Goal: Information Seeking & Learning: Learn about a topic

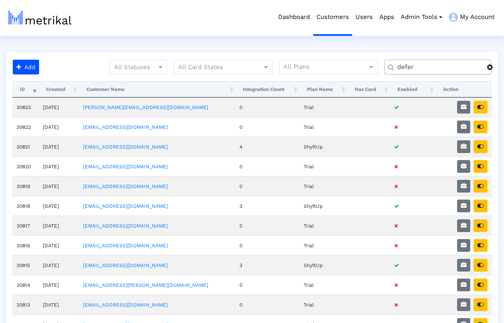
click at [497, 67] on div at bounding box center [493, 67] width 12 height 7
click at [464, 70] on input "text" at bounding box center [439, 67] width 97 height 9
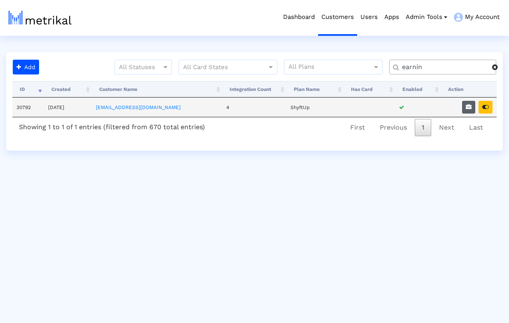
type input "earnin"
click at [469, 108] on icon "button" at bounding box center [469, 107] width 6 height 6
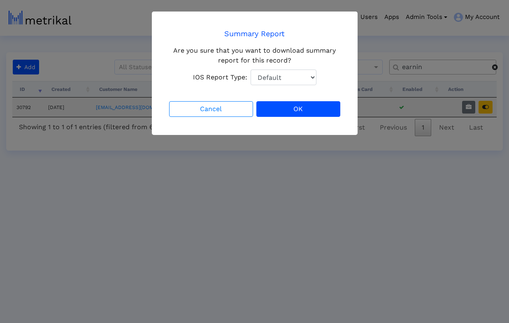
select select "1: 1"
click option "Total Downloads" at bounding box center [0, 0] width 0 height 0
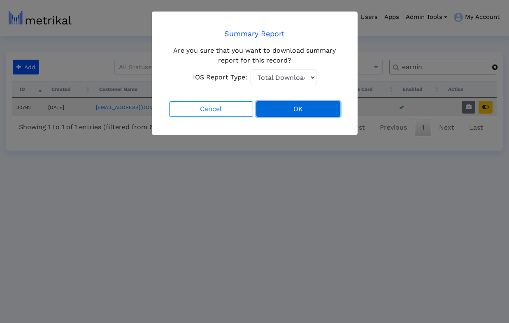
click at [295, 108] on button "OK" at bounding box center [298, 109] width 84 height 16
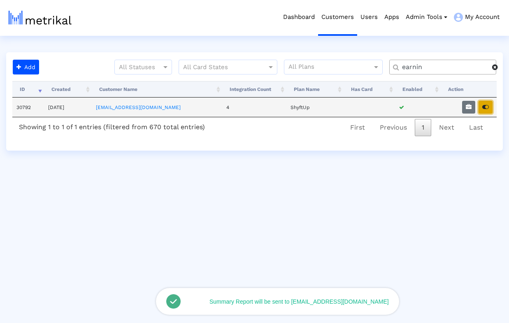
click at [486, 111] on button "button" at bounding box center [486, 107] width 14 height 13
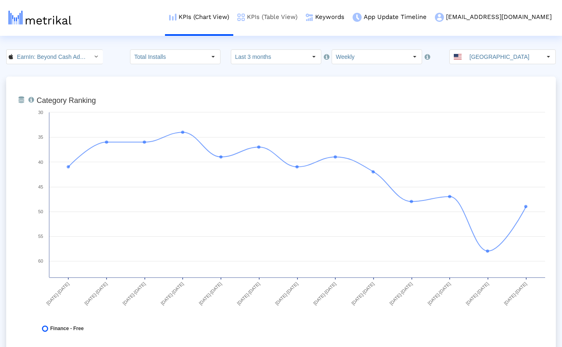
click at [302, 16] on link "KPIs (Table View)" at bounding box center [267, 17] width 68 height 34
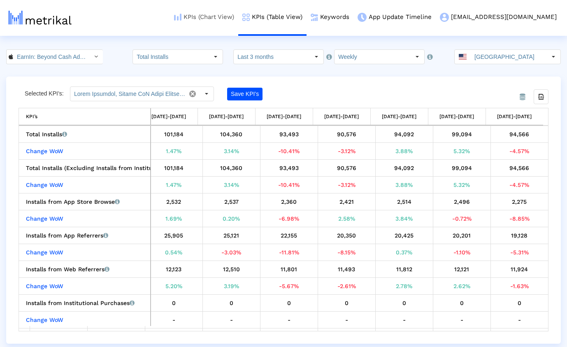
click at [238, 18] on link "KPIs (Chart View)" at bounding box center [204, 17] width 68 height 34
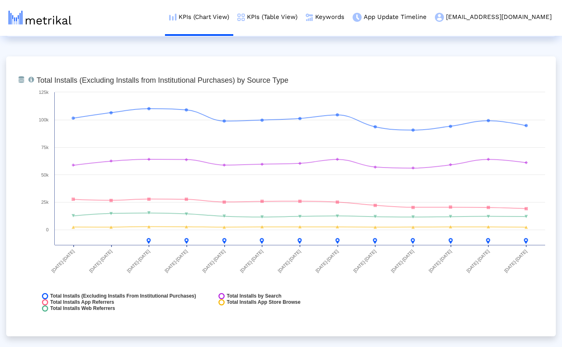
scroll to position [899, 0]
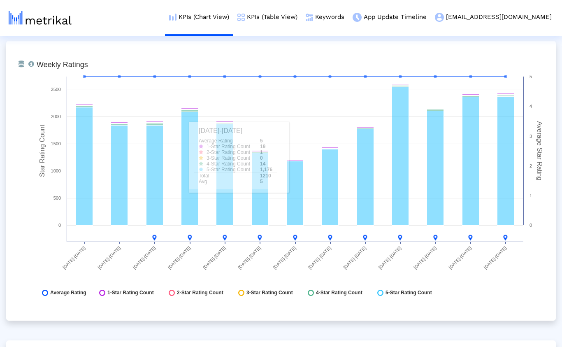
scroll to position [2130, 0]
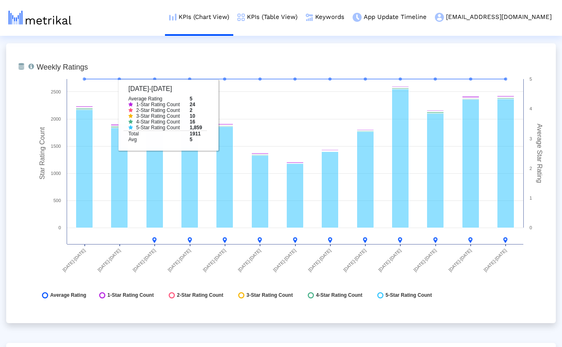
click at [204, 43] on div "From Database Total number of weekly/monthly ratings the app receives with a br…" at bounding box center [281, 183] width 550 height 280
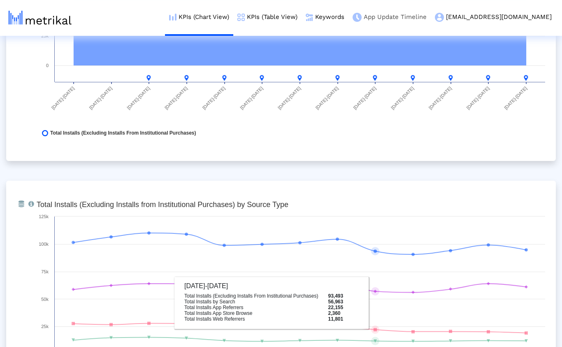
scroll to position [497, 0]
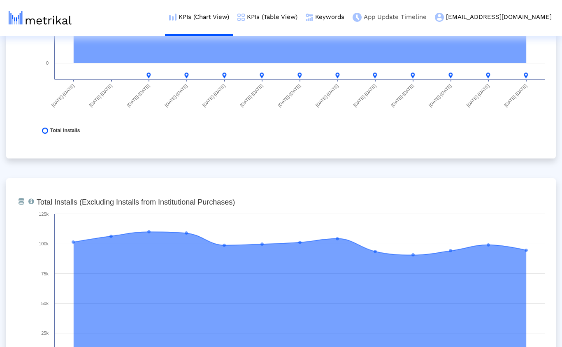
click at [415, 19] on link "App Update Timeline" at bounding box center [389, 17] width 82 height 34
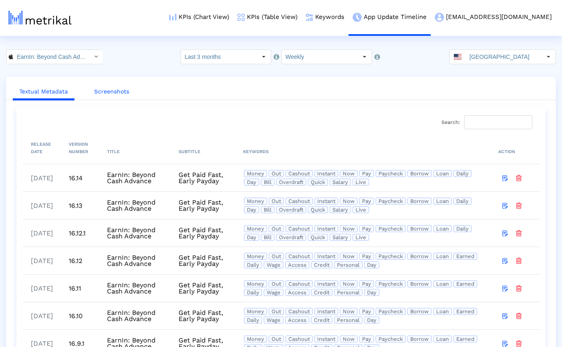
click at [116, 94] on link "Screenshots" at bounding box center [112, 91] width 48 height 15
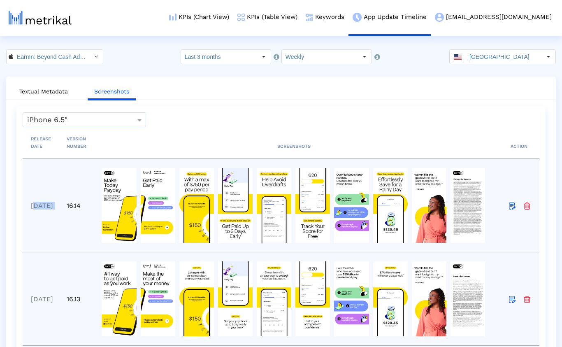
drag, startPoint x: 34, startPoint y: 205, endPoint x: 81, endPoint y: 206, distance: 47.7
click at [81, 206] on tr "10/06/2025 16.14" at bounding box center [281, 204] width 517 height 93
click at [81, 206] on td "16.14" at bounding box center [73, 204] width 31 height 93
click at [37, 90] on link "Textual Metadata" at bounding box center [44, 91] width 62 height 15
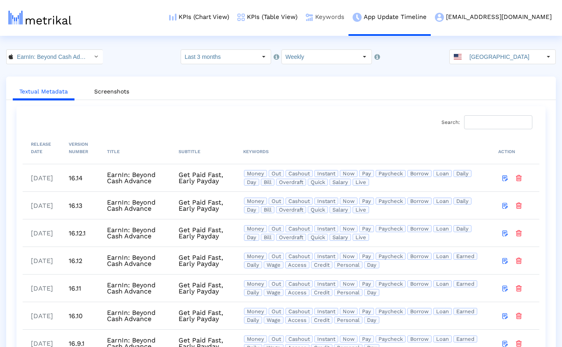
click at [348, 16] on link "Keywords" at bounding box center [325, 17] width 47 height 34
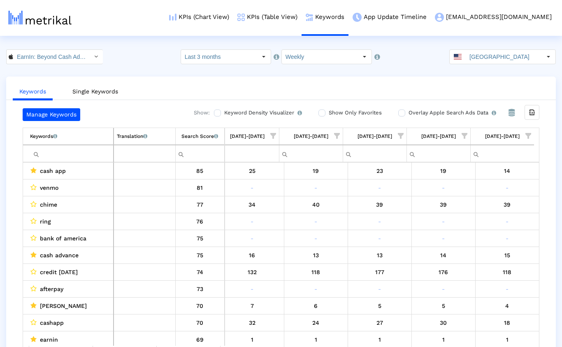
click at [463, 137] on span "Show filter options for column '09/28/25-10/04/25'" at bounding box center [465, 136] width 6 height 6
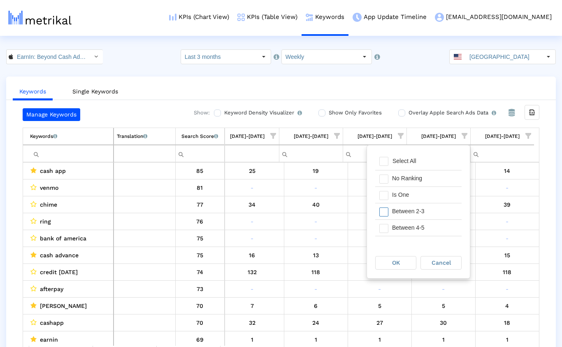
click at [402, 211] on div "Between 2-3" at bounding box center [425, 211] width 74 height 16
click at [400, 262] on span "OK" at bounding box center [396, 262] width 8 height 7
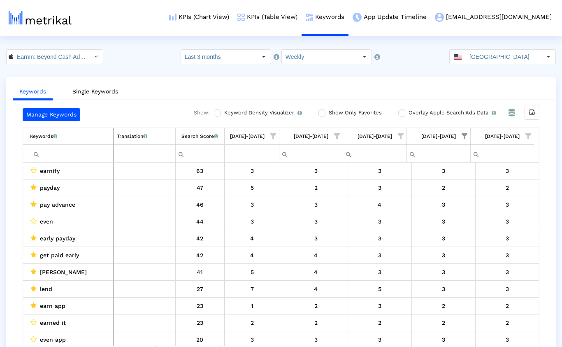
click at [509, 136] on span "Show filter options for column '10/05/25-10/11/25'" at bounding box center [528, 136] width 6 height 6
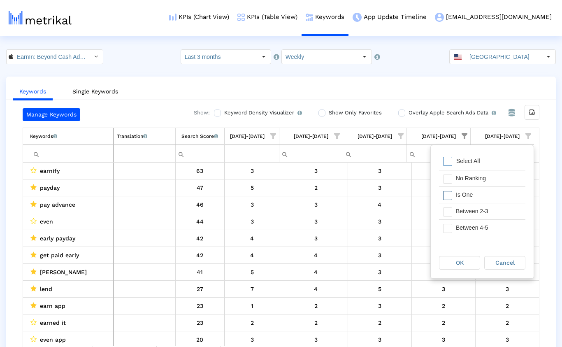
click at [448, 193] on span "Filter options" at bounding box center [447, 195] width 9 height 9
click at [454, 265] on div "OK" at bounding box center [459, 262] width 40 height 13
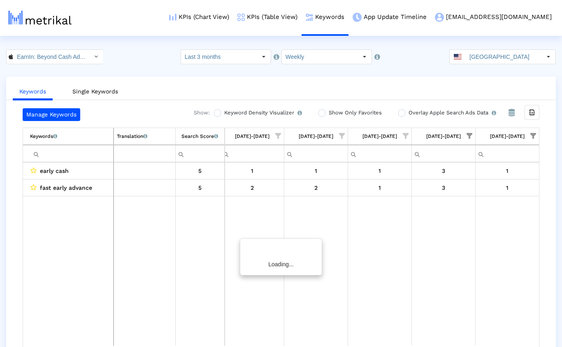
scroll to position [0, 515]
click at [469, 136] on span "Show filter options for column '09/28/25-10/04/25'" at bounding box center [470, 136] width 6 height 6
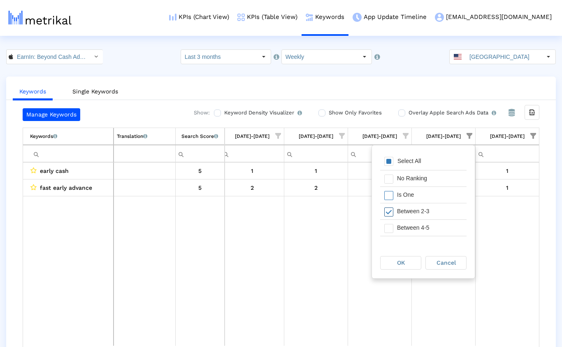
click at [389, 212] on span "Filter options" at bounding box center [388, 211] width 9 height 9
click at [392, 229] on span "Filter options" at bounding box center [388, 228] width 9 height 9
click at [399, 260] on span "OK" at bounding box center [401, 262] width 8 height 7
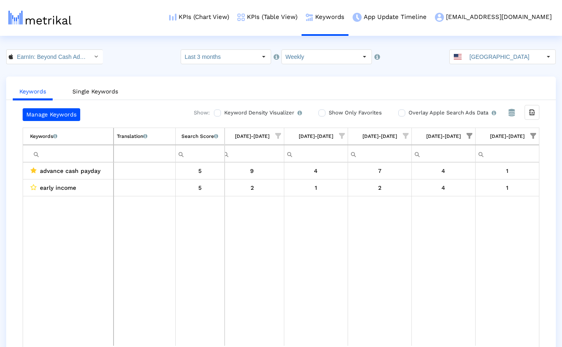
click at [470, 135] on span "Show filter options for column '09/28/25-10/04/25'" at bounding box center [470, 136] width 6 height 6
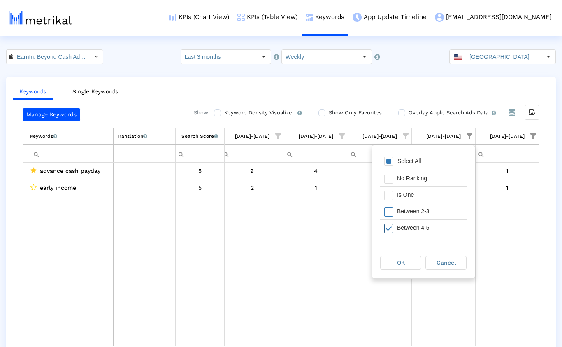
click at [393, 224] on span "Filter options" at bounding box center [388, 228] width 9 height 9
click at [390, 222] on span "Filter options" at bounding box center [388, 224] width 9 height 9
click at [396, 262] on div "OK" at bounding box center [401, 262] width 40 height 13
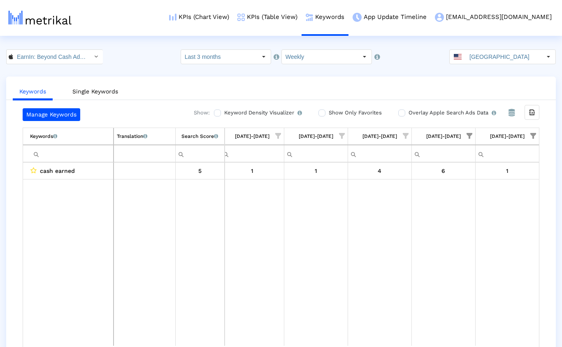
click at [509, 135] on span "Show filter options for column '10/05/25-10/11/25'" at bounding box center [533, 136] width 6 height 6
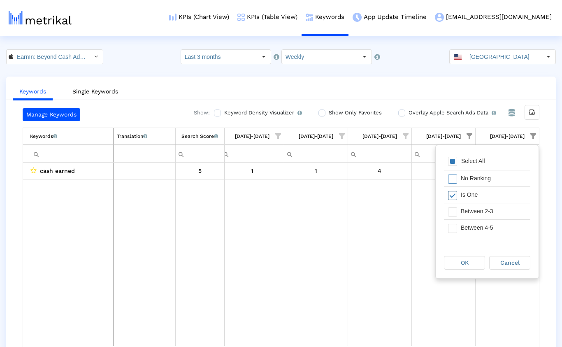
click at [453, 197] on span "Filter options" at bounding box center [452, 195] width 9 height 9
click at [453, 228] on span "Filter options" at bounding box center [452, 228] width 9 height 9
click at [453, 260] on div "OK" at bounding box center [464, 262] width 40 height 13
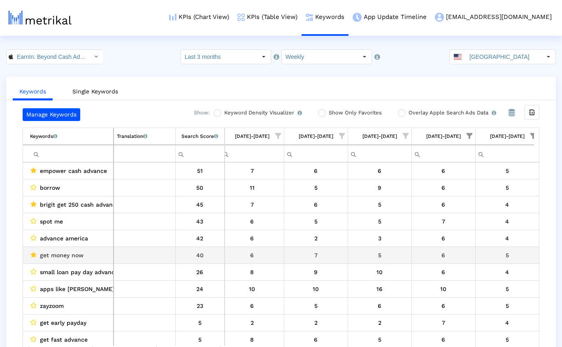
scroll to position [0, 520]
drag, startPoint x: 84, startPoint y: 257, endPoint x: 41, endPoint y: 258, distance: 42.4
click at [41, 258] on div "get money now" at bounding box center [70, 255] width 80 height 11
copy span "get money now"
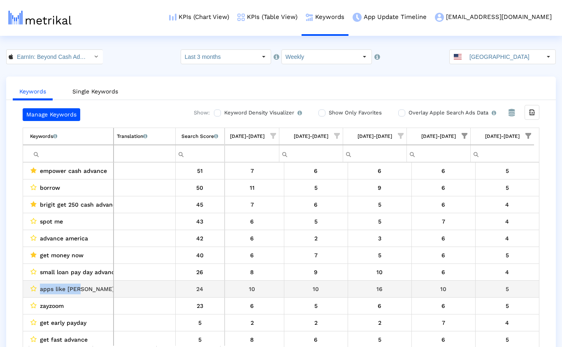
drag, startPoint x: 82, startPoint y: 289, endPoint x: 41, endPoint y: 292, distance: 41.2
click at [41, 292] on div "apps like dave" at bounding box center [70, 288] width 80 height 11
copy span "apps like dave"
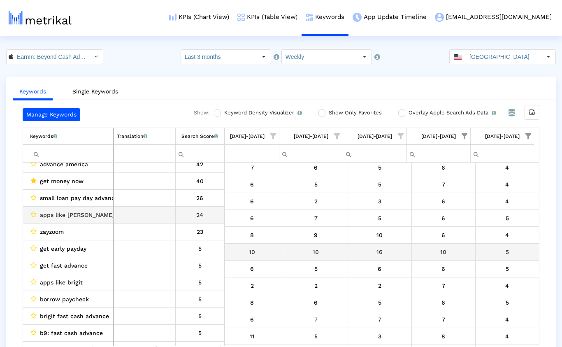
scroll to position [37, 0]
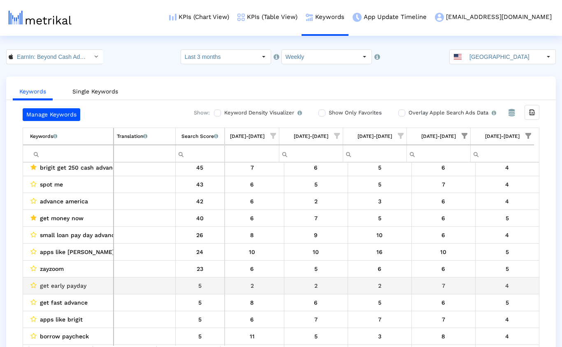
drag, startPoint x: 87, startPoint y: 285, endPoint x: 84, endPoint y: 281, distance: 5.0
click at [86, 285] on div "get early payday" at bounding box center [70, 285] width 80 height 11
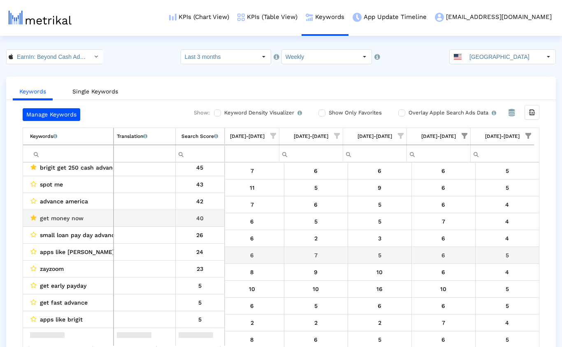
scroll to position [0, 0]
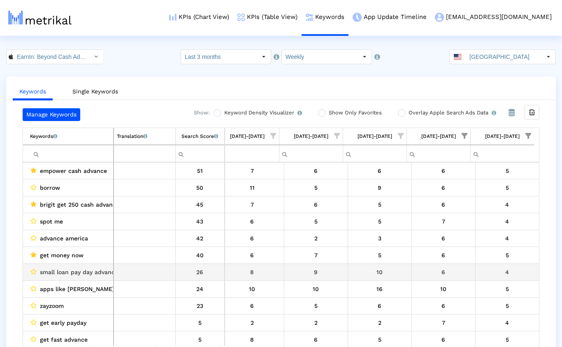
click at [75, 274] on span "small loan pay day advance" at bounding box center [79, 272] width 78 height 11
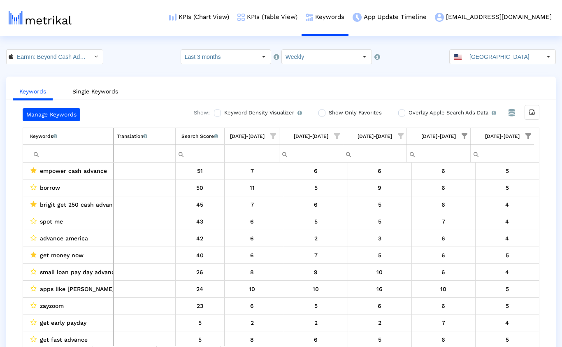
click at [509, 139] on span "Show filter options for column '10/05/25-10/11/25'" at bounding box center [528, 136] width 6 height 6
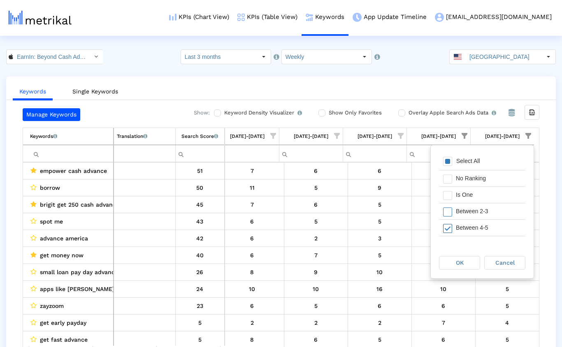
click at [451, 227] on span "Filter options" at bounding box center [447, 228] width 9 height 9
click at [446, 215] on span "Filter options" at bounding box center [447, 211] width 9 height 9
click at [454, 267] on div "OK" at bounding box center [459, 262] width 40 height 13
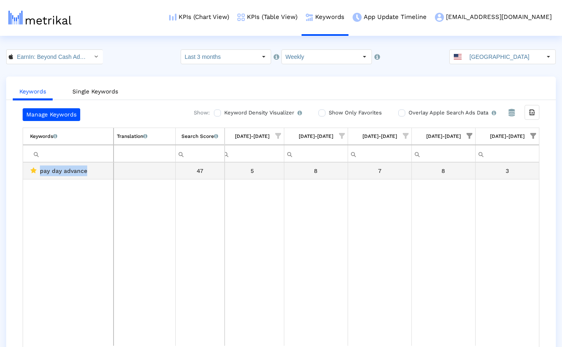
drag, startPoint x: 83, startPoint y: 172, endPoint x: 40, endPoint y: 172, distance: 42.4
click at [40, 172] on div "pay day advance" at bounding box center [70, 170] width 80 height 11
copy span "pay day advance"
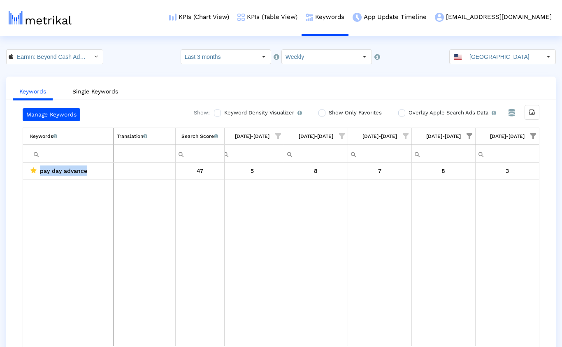
click at [509, 136] on div "10/05/25-10/11/25" at bounding box center [507, 136] width 35 height 11
click at [509, 136] on td "10/05/25-10/11/25" at bounding box center [507, 136] width 64 height 17
click at [509, 135] on span "Show filter options for column '10/05/25-10/11/25'" at bounding box center [533, 136] width 6 height 6
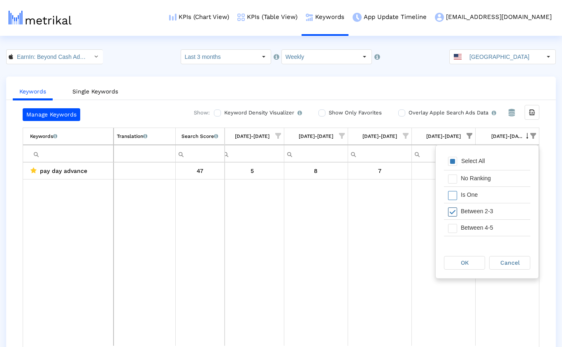
click at [453, 205] on div "Filter options" at bounding box center [450, 211] width 13 height 16
click at [453, 194] on span "Filter options" at bounding box center [452, 195] width 9 height 9
click at [456, 261] on div "OK" at bounding box center [464, 262] width 40 height 13
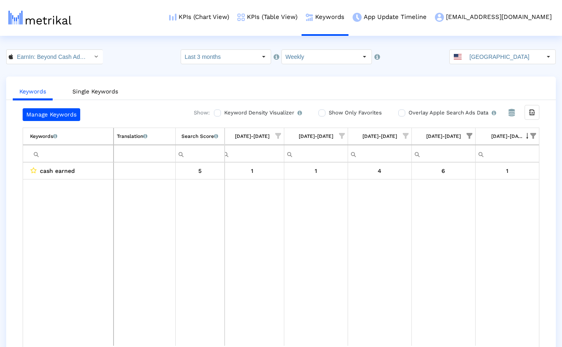
click at [472, 133] on span "Show filter options for column '09/28/25-10/04/25'" at bounding box center [470, 136] width 6 height 6
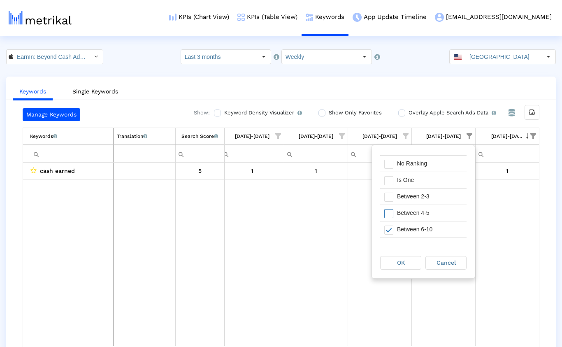
scroll to position [20, 0]
click at [391, 222] on span "Filter options" at bounding box center [388, 224] width 9 height 9
click at [390, 209] on span "Filter options" at bounding box center [388, 208] width 9 height 9
click at [400, 261] on span "OK" at bounding box center [401, 262] width 8 height 7
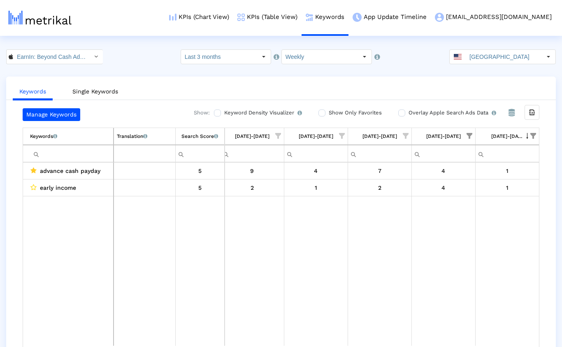
click at [509, 135] on span "Show filter options for column '10/05/25-10/11/25'" at bounding box center [533, 136] width 6 height 6
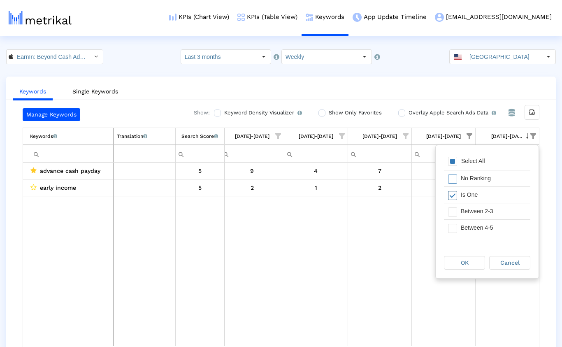
click at [452, 196] on span "Filter options" at bounding box center [452, 195] width 9 height 9
click at [452, 210] on span "Filter options" at bounding box center [452, 211] width 9 height 9
click at [457, 262] on div "OK" at bounding box center [464, 262] width 40 height 13
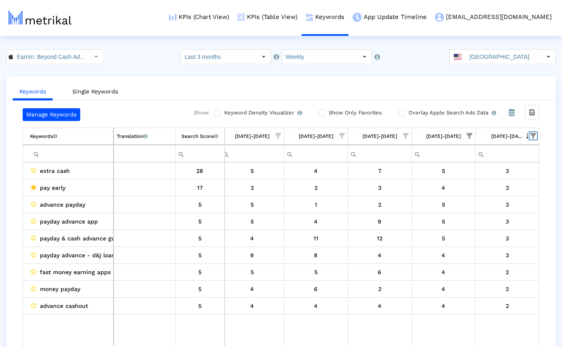
click at [509, 135] on span "Show filter options for column '10/05/25-10/11/25'" at bounding box center [533, 136] width 6 height 6
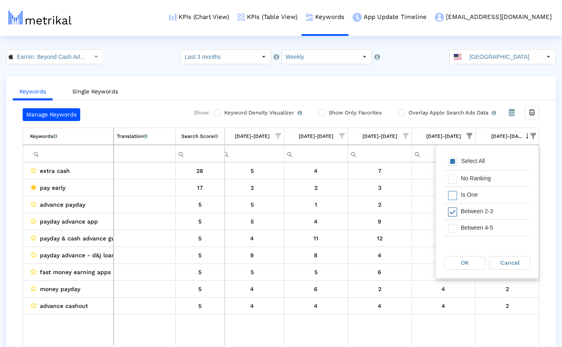
click at [455, 209] on span "Filter options" at bounding box center [452, 211] width 9 height 9
click at [453, 194] on span "Filter options" at bounding box center [452, 195] width 9 height 9
click at [462, 260] on span "OK" at bounding box center [465, 262] width 8 height 7
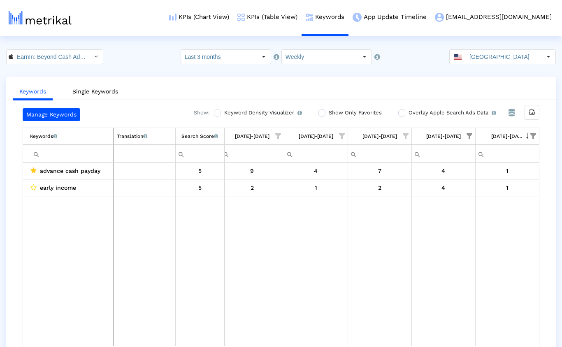
click at [470, 136] on span "Show filter options for column '09/28/25-10/04/25'" at bounding box center [470, 136] width 6 height 6
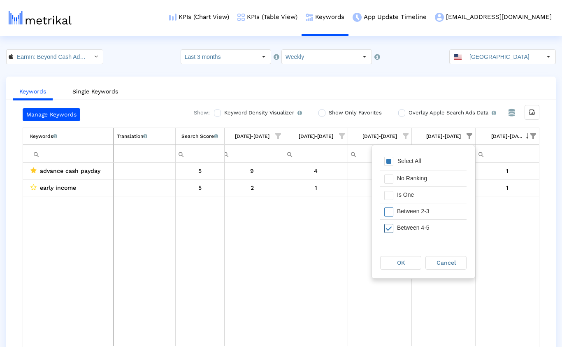
click at [392, 228] on span "Filter options" at bounding box center [388, 228] width 9 height 9
click at [389, 213] on span "Filter options" at bounding box center [388, 211] width 9 height 9
click at [402, 263] on span "OK" at bounding box center [401, 262] width 8 height 7
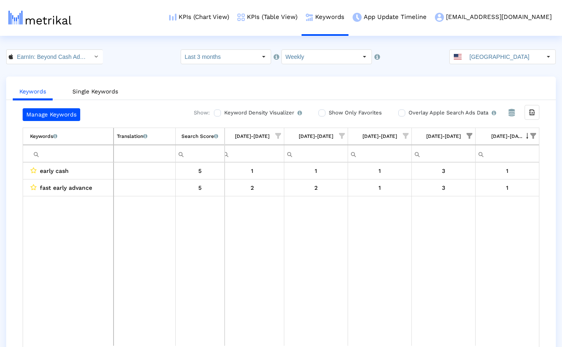
click at [468, 133] on span "Show filter options for column '09/28/25-10/04/25'" at bounding box center [470, 136] width 6 height 6
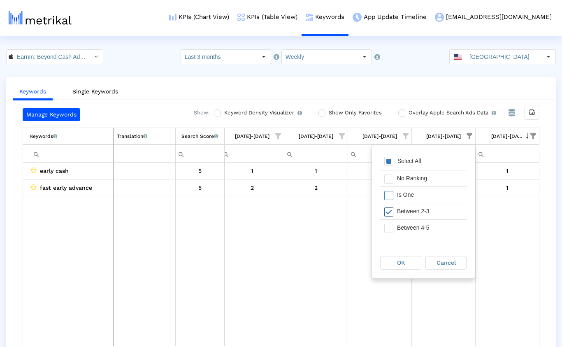
drag, startPoint x: 385, startPoint y: 213, endPoint x: 387, endPoint y: 206, distance: 7.7
click at [385, 213] on span "Filter options" at bounding box center [388, 211] width 9 height 9
click at [389, 195] on span "Filter options" at bounding box center [388, 195] width 9 height 9
click at [410, 265] on div "OK" at bounding box center [401, 262] width 40 height 13
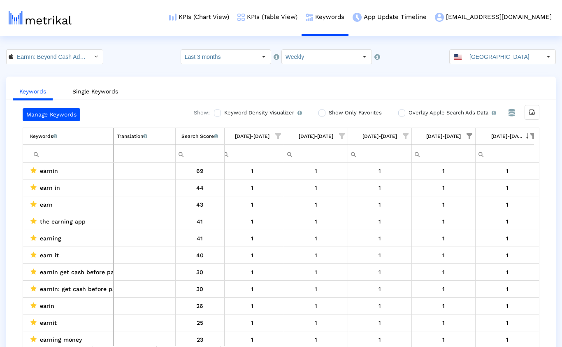
click at [509, 135] on span "Show filter options for column '10/05/25-10/11/25'" at bounding box center [533, 136] width 6 height 6
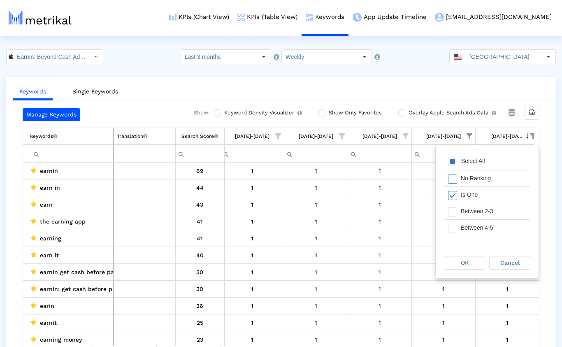
click at [455, 196] on span "Filter options" at bounding box center [452, 195] width 9 height 9
click at [453, 208] on span "Filter options" at bounding box center [452, 211] width 9 height 9
click at [455, 262] on div "OK" at bounding box center [464, 262] width 40 height 13
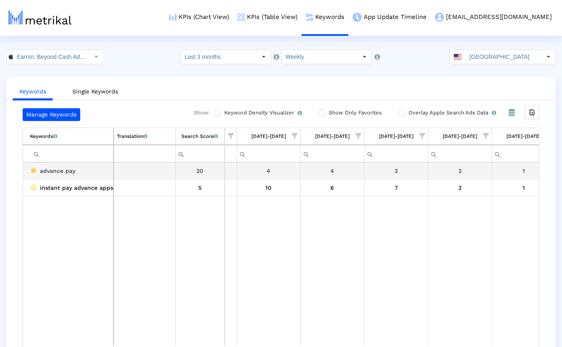
scroll to position [0, 515]
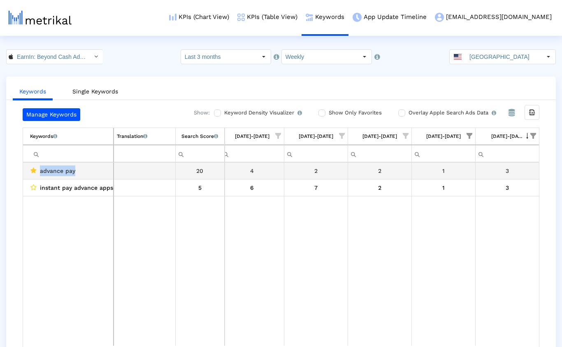
drag, startPoint x: 73, startPoint y: 172, endPoint x: 41, endPoint y: 172, distance: 32.5
click at [41, 172] on span "advance pay" at bounding box center [57, 170] width 35 height 11
copy span "advance pay"
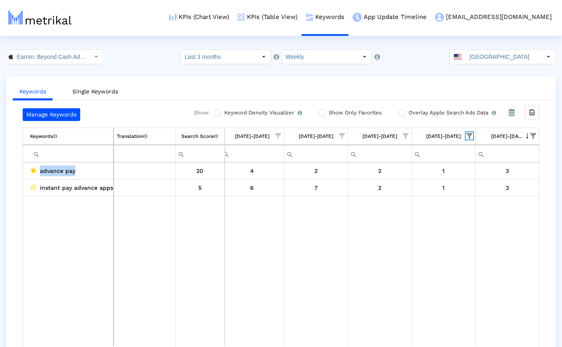
click at [472, 136] on span "Show filter options for column '09/28/25-10/04/25'" at bounding box center [470, 136] width 6 height 6
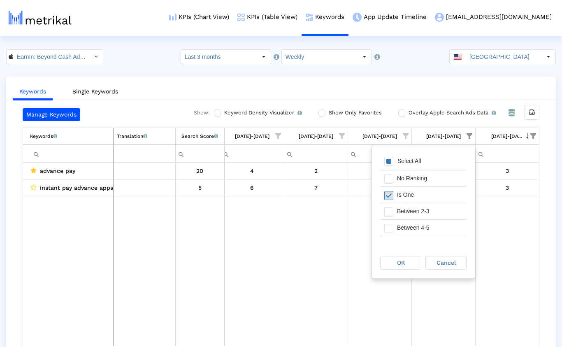
click at [390, 196] on span "Filter options" at bounding box center [388, 195] width 9 height 9
click at [410, 265] on div "OK" at bounding box center [401, 262] width 40 height 13
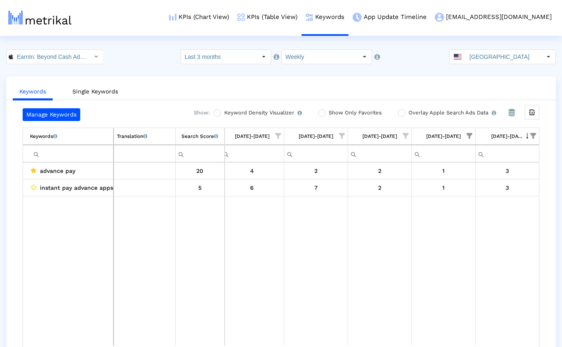
click at [509, 135] on span "Show filter options for column '10/05/25-10/11/25'" at bounding box center [533, 136] width 6 height 6
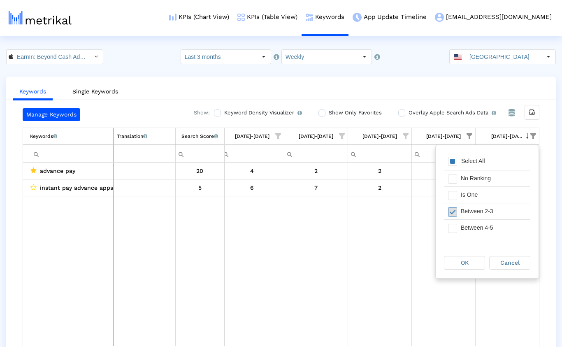
click at [456, 215] on span "Filter options" at bounding box center [452, 211] width 9 height 9
click at [456, 228] on span "Filter options" at bounding box center [452, 228] width 9 height 9
click at [461, 262] on span "OK" at bounding box center [465, 262] width 8 height 7
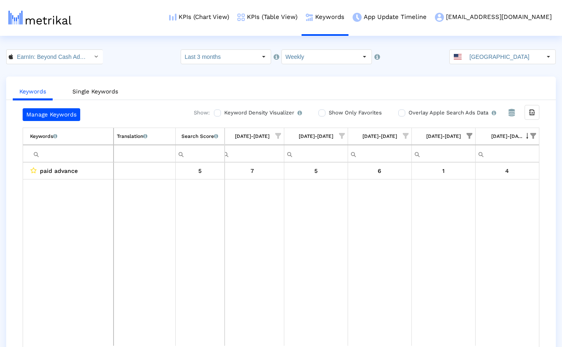
click at [470, 136] on span "Show filter options for column '09/28/25-10/04/25'" at bounding box center [470, 136] width 6 height 6
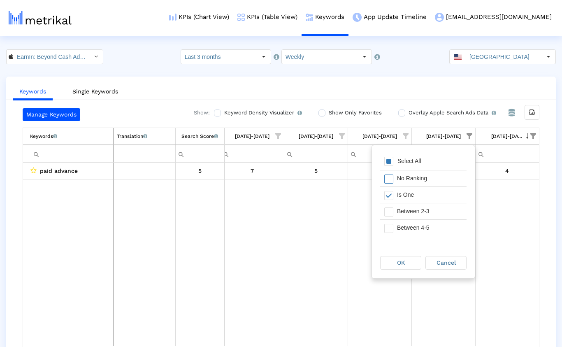
click at [509, 134] on span "Show filter options for column '10/05/25-10/11/25'" at bounding box center [533, 136] width 6 height 6
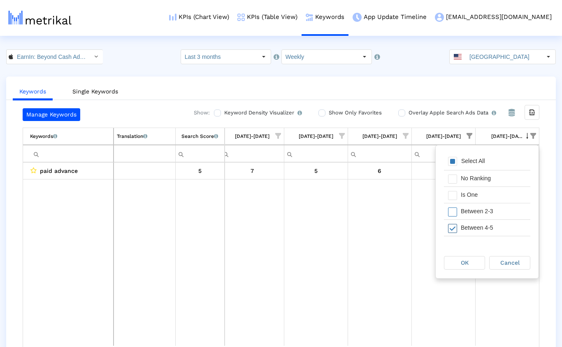
click at [457, 225] on div "Between 4-5" at bounding box center [494, 228] width 74 height 16
click at [456, 222] on span "Filter options" at bounding box center [452, 224] width 9 height 9
click at [455, 257] on div "OK" at bounding box center [464, 262] width 40 height 13
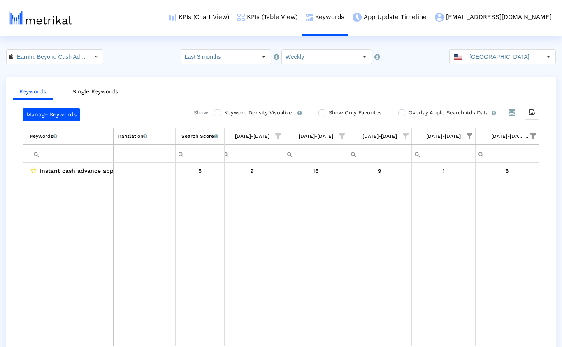
click at [470, 135] on span "Show filter options for column '09/28/25-10/04/25'" at bounding box center [470, 136] width 6 height 6
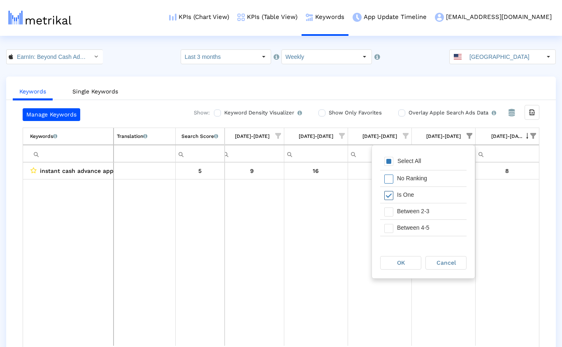
click at [391, 196] on span "Filter options" at bounding box center [388, 195] width 9 height 9
click at [390, 209] on span "Filter options" at bounding box center [388, 211] width 9 height 9
click at [400, 262] on span "OK" at bounding box center [401, 262] width 8 height 7
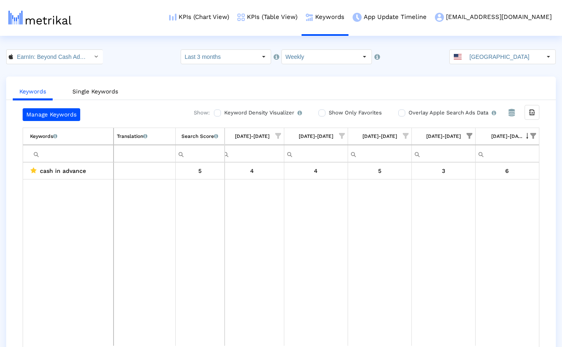
click at [509, 135] on span "Show filter options for column '10/05/25-10/11/25'" at bounding box center [533, 136] width 6 height 6
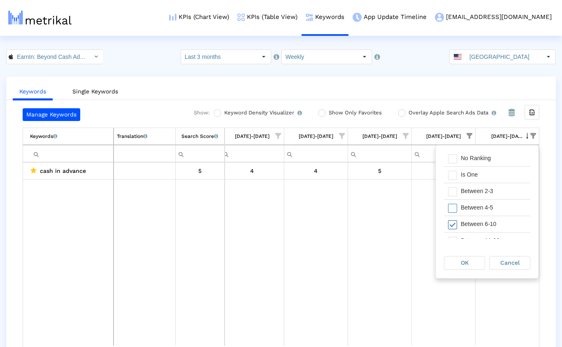
click at [451, 223] on span "Filter options" at bounding box center [452, 224] width 9 height 9
click at [452, 209] on span "Filter options" at bounding box center [452, 208] width 9 height 9
click at [456, 261] on div "OK" at bounding box center [464, 262] width 40 height 13
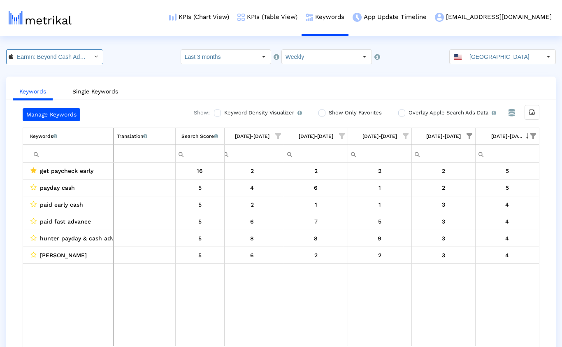
click at [70, 59] on input "EarnIn: Beyond Cash Advance < 723815926 >" at bounding box center [50, 57] width 74 height 14
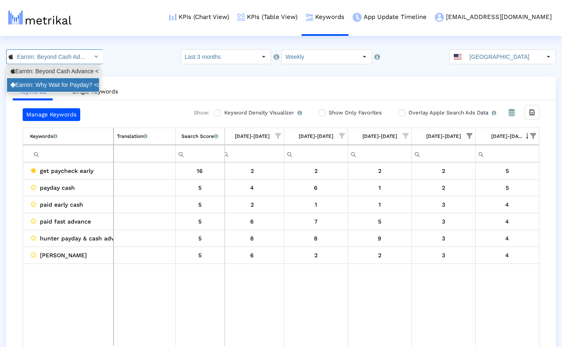
click at [58, 81] on div "EarnIn: Why Wait for Payday? <com.activehours>" at bounding box center [53, 85] width 85 height 8
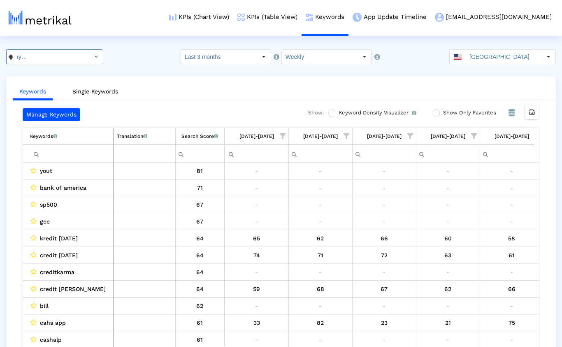
scroll to position [0, 520]
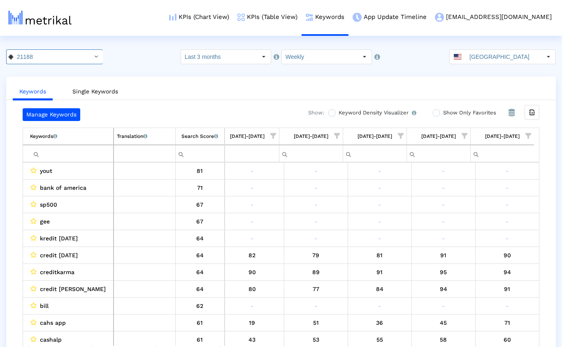
click at [181, 86] on ul "Keywords Single Keywords" at bounding box center [281, 90] width 550 height 19
click at [240, 57] on input "Last 3 months" at bounding box center [219, 57] width 76 height 14
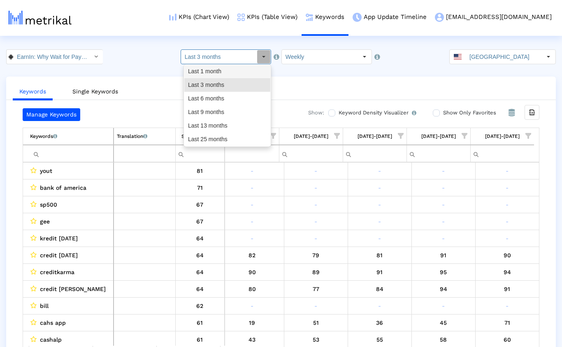
click at [224, 70] on div "Last 1 month" at bounding box center [227, 72] width 86 height 14
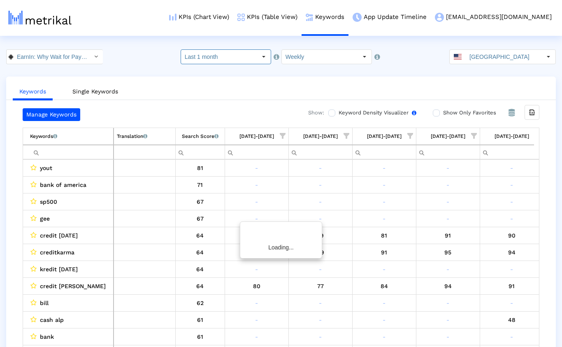
scroll to position [0, 9]
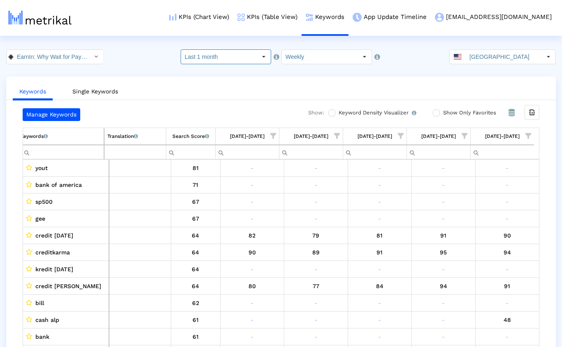
click at [465, 135] on span "Show filter options for column '09/28/25-10/04/25'" at bounding box center [465, 136] width 6 height 6
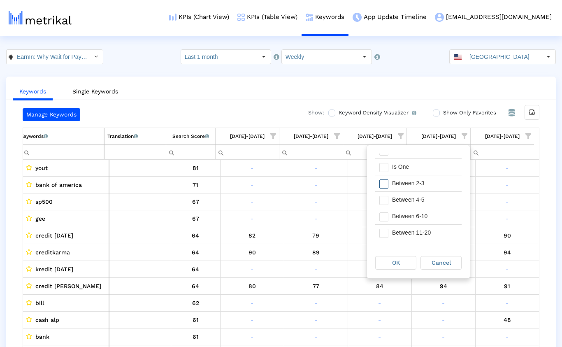
scroll to position [41, 0]
click at [385, 217] on span "Filter options" at bounding box center [383, 220] width 9 height 9
click at [394, 259] on div "OK" at bounding box center [396, 262] width 40 height 13
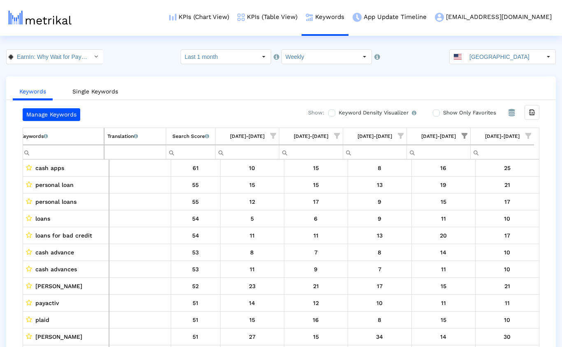
click at [509, 136] on span "Show filter options for column '10/05/25-10/11/25'" at bounding box center [528, 136] width 6 height 6
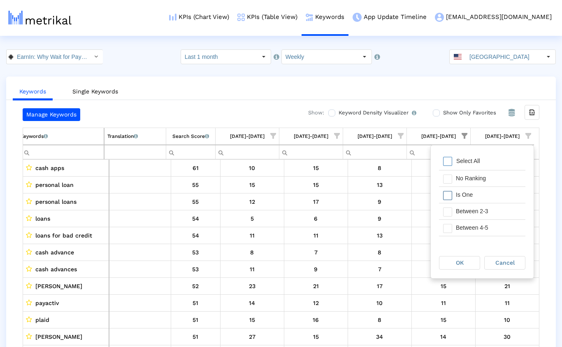
click at [451, 192] on span "Filter options" at bounding box center [447, 195] width 9 height 9
click at [455, 265] on div "OK" at bounding box center [459, 262] width 40 height 13
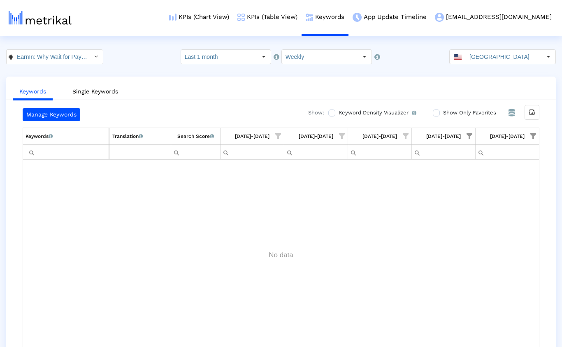
click at [509, 135] on span "Show filter options for column '10/05/25-10/11/25'" at bounding box center [533, 136] width 6 height 6
click at [472, 135] on span "Show filter options for column '09/28/25-10/04/25'" at bounding box center [470, 136] width 6 height 6
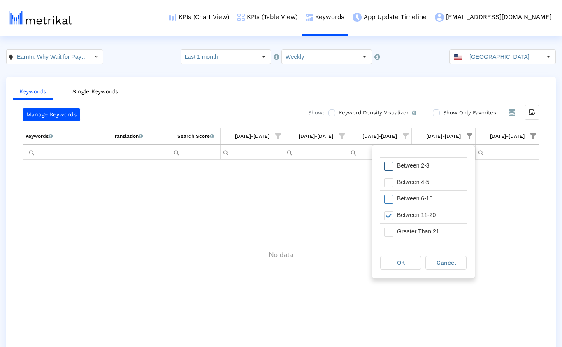
scroll to position [46, 0]
click at [389, 215] on span "Filter options" at bounding box center [388, 215] width 9 height 9
click at [391, 201] on span "Filter options" at bounding box center [388, 198] width 9 height 9
click at [400, 260] on span "OK" at bounding box center [401, 262] width 8 height 7
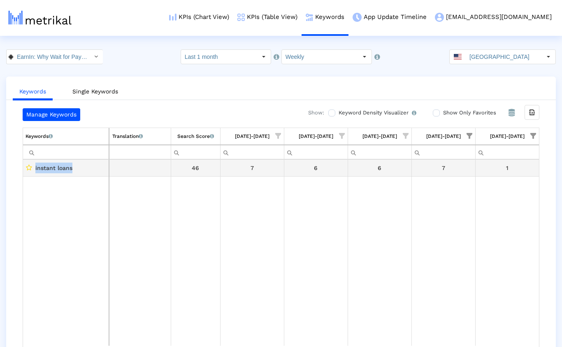
drag, startPoint x: 76, startPoint y: 168, endPoint x: 35, endPoint y: 170, distance: 40.4
click at [35, 170] on div "instant loans" at bounding box center [66, 168] width 80 height 11
copy span "instant loans"
click at [470, 135] on span "Show filter options for column '09/28/25-10/04/25'" at bounding box center [470, 136] width 6 height 6
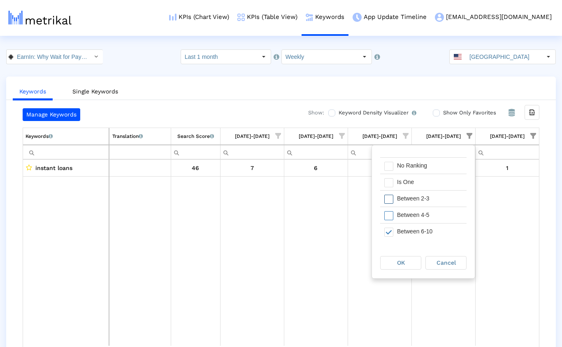
scroll to position [20, 0]
click at [391, 225] on span "Filter options" at bounding box center [388, 224] width 9 height 9
click at [390, 210] on span "Filter options" at bounding box center [388, 208] width 9 height 9
click at [394, 264] on div "OK" at bounding box center [401, 262] width 40 height 13
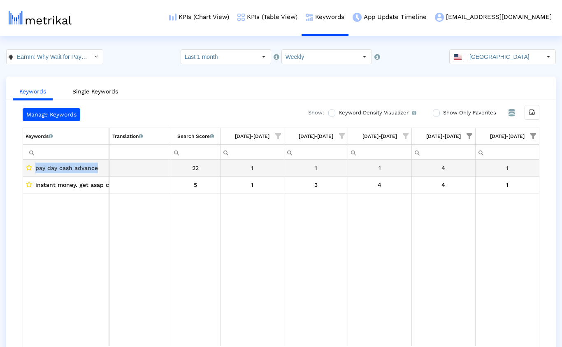
drag, startPoint x: 100, startPoint y: 167, endPoint x: 34, endPoint y: 171, distance: 66.0
click at [34, 171] on div "pay day cash advance" at bounding box center [66, 168] width 80 height 11
copy span "pay day cash advance"
click at [469, 137] on span "Show filter options for column '09/28/25-10/04/25'" at bounding box center [470, 136] width 6 height 6
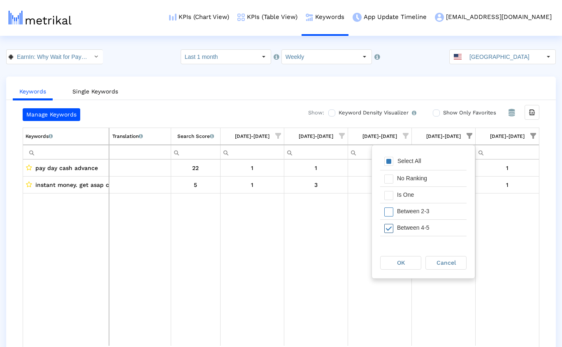
click at [392, 226] on span "Filter options" at bounding box center [388, 228] width 9 height 9
click at [391, 213] on span "Filter options" at bounding box center [388, 211] width 9 height 9
click at [400, 262] on span "OK" at bounding box center [401, 262] width 8 height 7
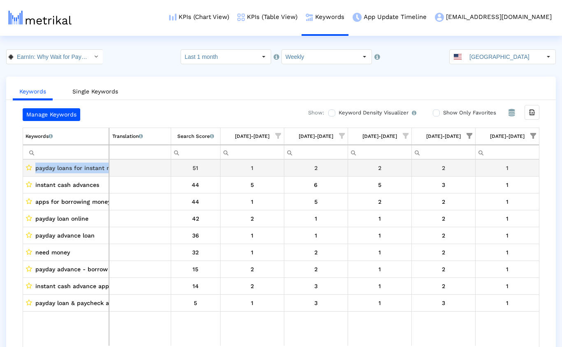
drag, startPoint x: 36, startPoint y: 169, endPoint x: 126, endPoint y: 170, distance: 90.5
click at [126, 170] on tr "payday loans for instant money 51 1 2 2 2 1" at bounding box center [279, 168] width 520 height 17
click at [94, 169] on span "payday loans for instant money" at bounding box center [80, 168] width 90 height 11
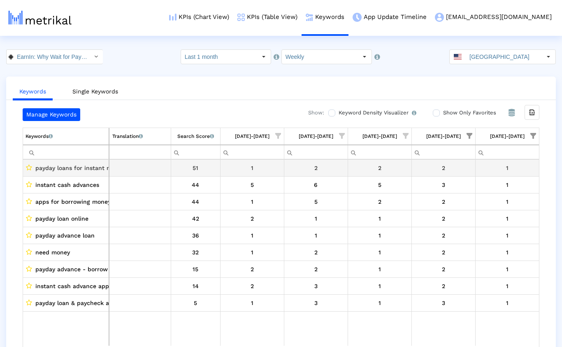
click at [94, 169] on span "payday loans for instant money" at bounding box center [80, 168] width 90 height 11
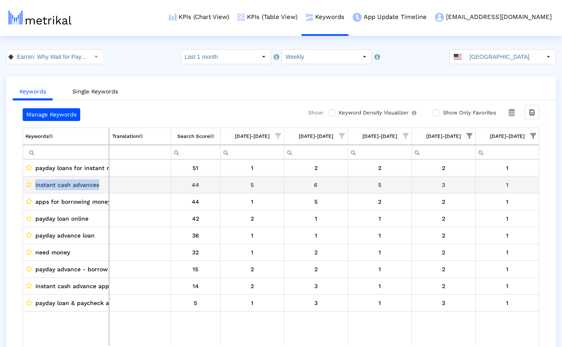
drag, startPoint x: 100, startPoint y: 186, endPoint x: 35, endPoint y: 187, distance: 64.6
click at [35, 187] on div "instant cash advances" at bounding box center [66, 184] width 80 height 11
copy span "instant cash advances"
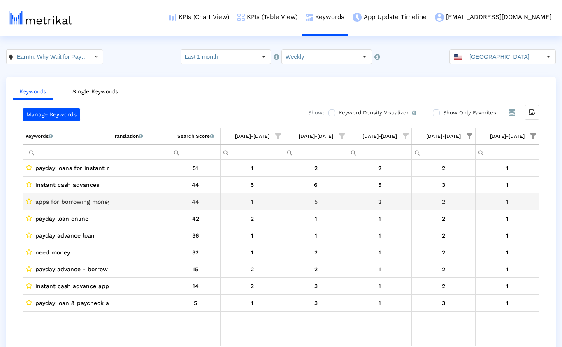
click at [43, 203] on span "apps for borrowing money" at bounding box center [72, 201] width 75 height 11
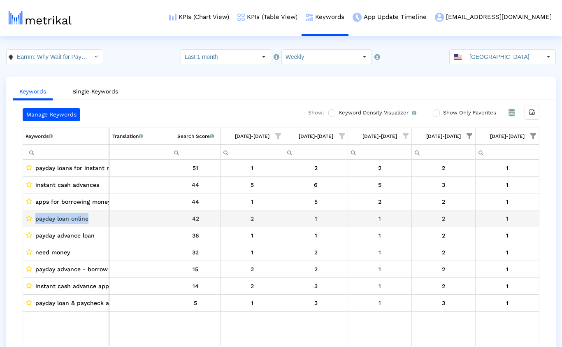
drag, startPoint x: 90, startPoint y: 220, endPoint x: 36, endPoint y: 220, distance: 53.9
click at [36, 220] on div "payday loan online" at bounding box center [66, 218] width 80 height 11
copy span "payday loan online"
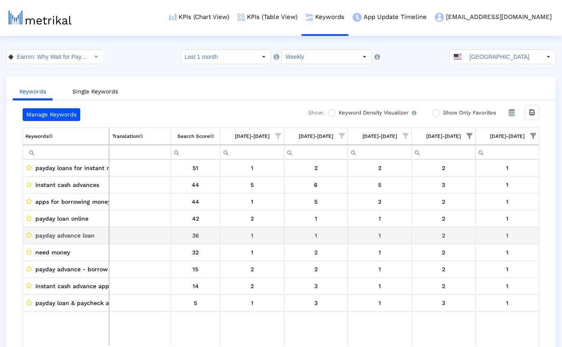
click at [87, 236] on span "payday advance loan" at bounding box center [64, 235] width 59 height 11
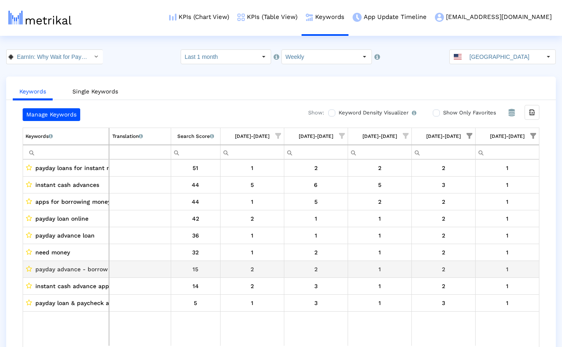
click at [74, 267] on span "payday advance - borrow money" at bounding box center [81, 269] width 93 height 11
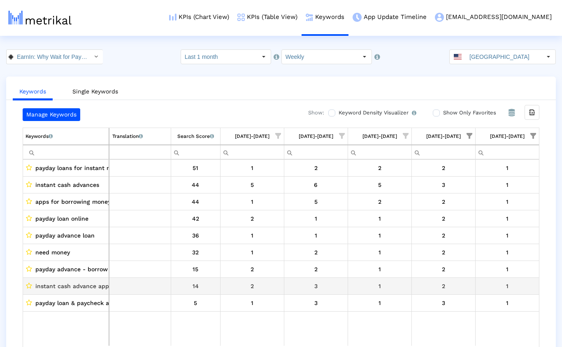
click at [69, 288] on span "instant cash advance apps like dave" at bounding box center [103, 286] width 137 height 11
click at [469, 135] on span "Show filter options for column '09/28/25-10/04/25'" at bounding box center [470, 136] width 6 height 6
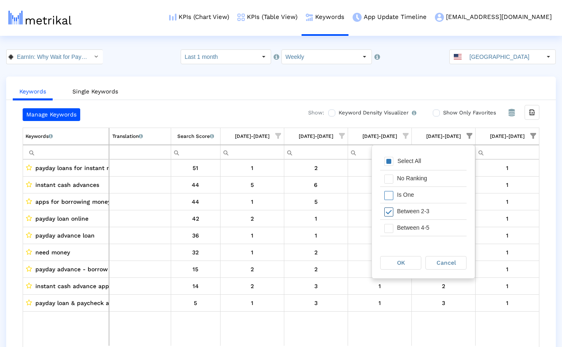
click at [391, 213] on span "Filter options" at bounding box center [388, 211] width 9 height 9
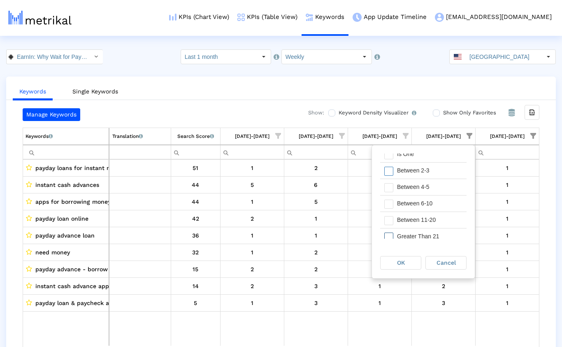
click at [391, 232] on span "Filter options" at bounding box center [388, 236] width 9 height 9
click at [400, 260] on span "OK" at bounding box center [401, 262] width 8 height 7
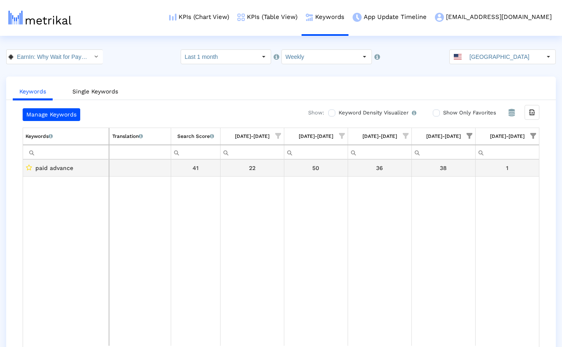
click at [65, 170] on span "paid advance" at bounding box center [54, 168] width 38 height 11
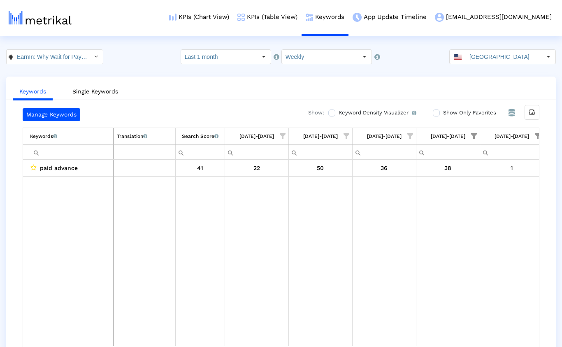
scroll to position [0, 5]
click at [164, 97] on ul "Keywords Single Keywords" at bounding box center [281, 90] width 550 height 19
click at [470, 135] on span "Show filter options for column '09/28/25-10/04/25'" at bounding box center [470, 136] width 6 height 6
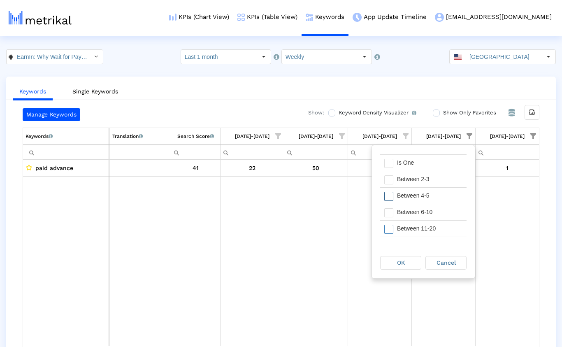
scroll to position [41, 0]
click at [469, 85] on ul "Keywords Single Keywords" at bounding box center [281, 90] width 550 height 19
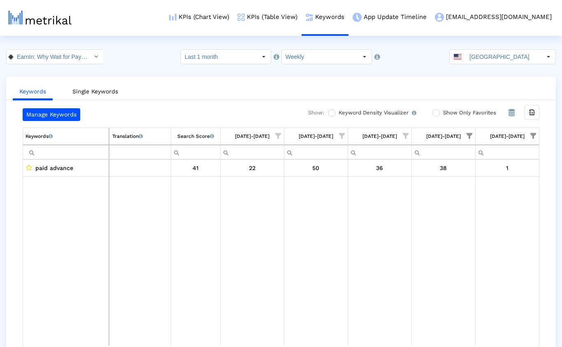
click at [509, 135] on span "Show filter options for column '10/05/25-10/11/25'" at bounding box center [533, 136] width 6 height 6
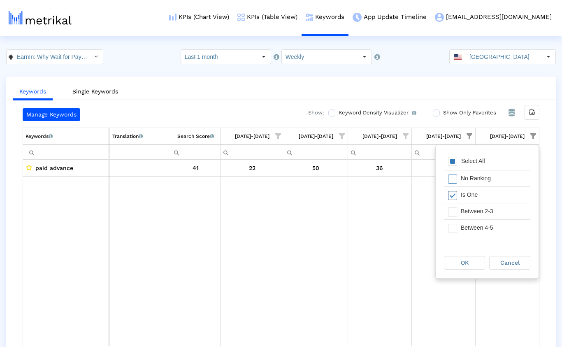
click at [455, 195] on span "Filter options" at bounding box center [452, 195] width 9 height 9
click at [454, 208] on span "Filter options" at bounding box center [452, 211] width 9 height 9
click at [460, 260] on div "OK" at bounding box center [464, 262] width 40 height 13
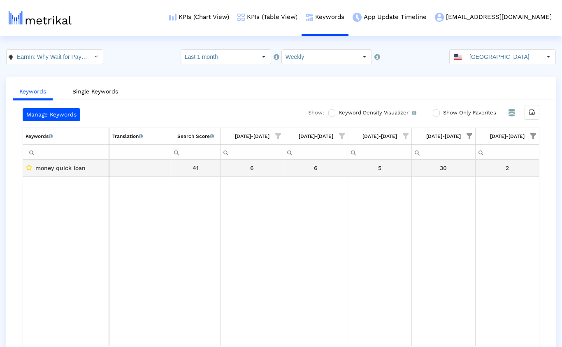
click at [71, 169] on span "money quick loan" at bounding box center [60, 168] width 50 height 11
click at [470, 134] on span "Show filter options for column '09/28/25-10/04/25'" at bounding box center [470, 136] width 6 height 6
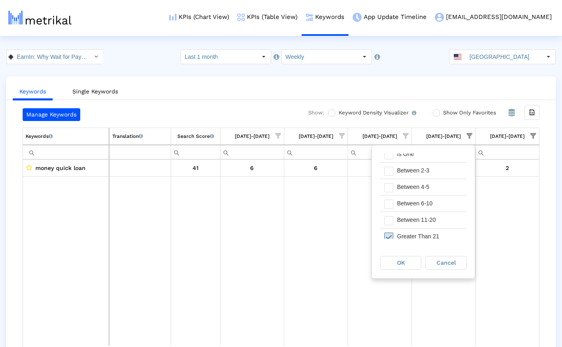
click at [391, 235] on span "Filter options" at bounding box center [388, 236] width 9 height 9
click at [391, 223] on span "Filter options" at bounding box center [388, 220] width 9 height 9
click at [401, 260] on span "OK" at bounding box center [401, 262] width 8 height 7
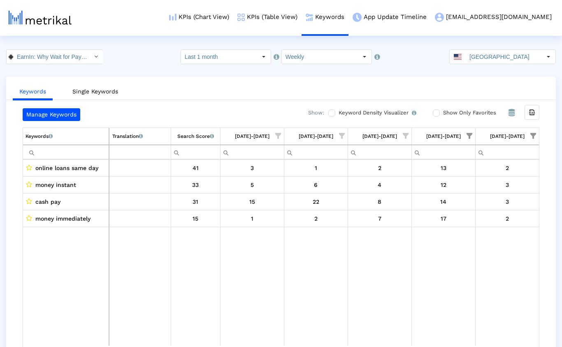
click at [351, 81] on ul "Keywords Single Keywords" at bounding box center [281, 90] width 550 height 19
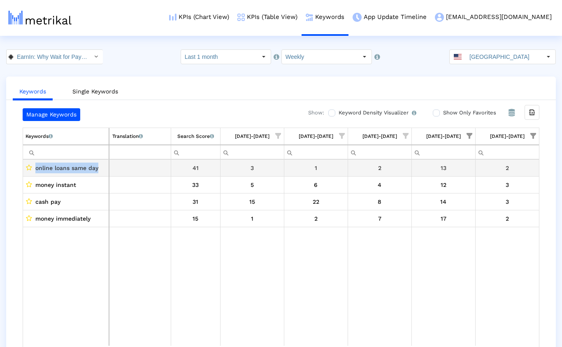
drag, startPoint x: 102, startPoint y: 169, endPoint x: 36, endPoint y: 167, distance: 66.7
click at [36, 167] on div "online loans same day" at bounding box center [66, 168] width 80 height 11
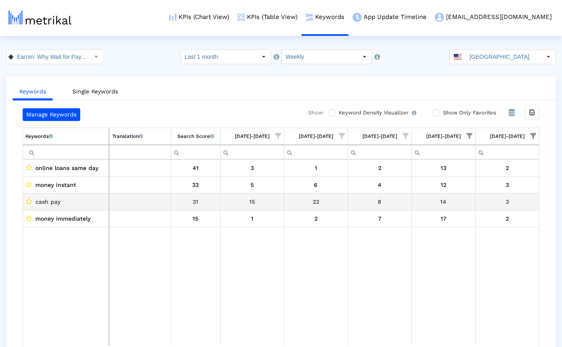
click at [70, 199] on div "cash pay" at bounding box center [66, 201] width 80 height 11
drag, startPoint x: 63, startPoint y: 200, endPoint x: 37, endPoint y: 203, distance: 26.9
click at [37, 203] on div "cash pay" at bounding box center [66, 201] width 80 height 11
copy span "cash pay"
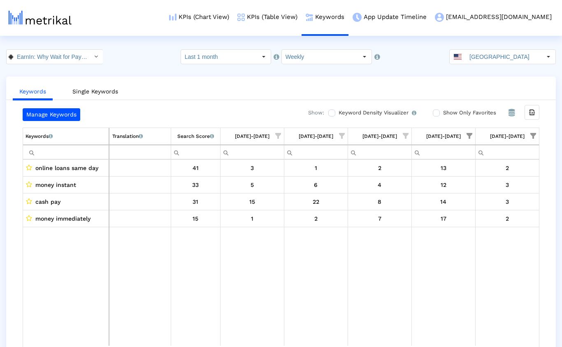
click at [162, 93] on ul "Keywords Single Keywords" at bounding box center [281, 90] width 550 height 19
click at [469, 135] on span "Show filter options for column '09/28/25-10/04/25'" at bounding box center [470, 136] width 6 height 6
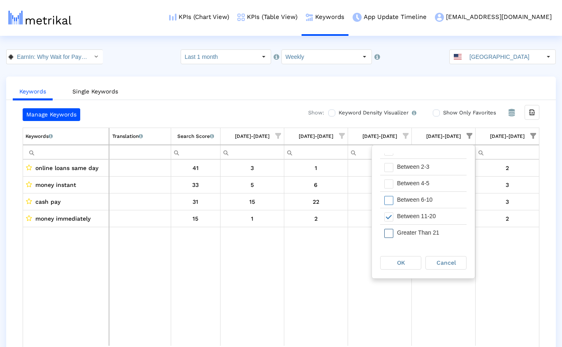
scroll to position [46, 0]
click at [388, 217] on span "Filter options" at bounding box center [388, 215] width 9 height 9
click at [389, 203] on div "Filter options" at bounding box center [386, 198] width 13 height 16
click at [393, 262] on div "OK" at bounding box center [401, 262] width 40 height 13
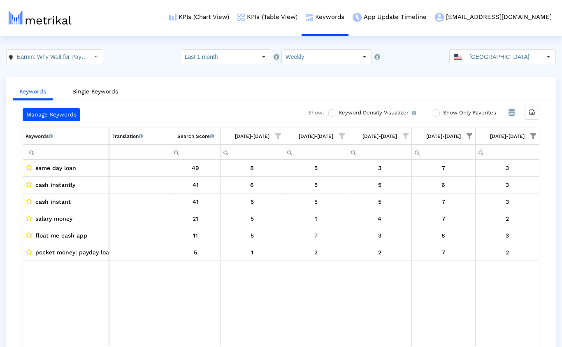
click at [214, 91] on ul "Keywords Single Keywords" at bounding box center [281, 90] width 550 height 19
click at [73, 168] on span "same day loan" at bounding box center [55, 168] width 41 height 11
click at [66, 186] on span "cash instantly" at bounding box center [55, 184] width 40 height 11
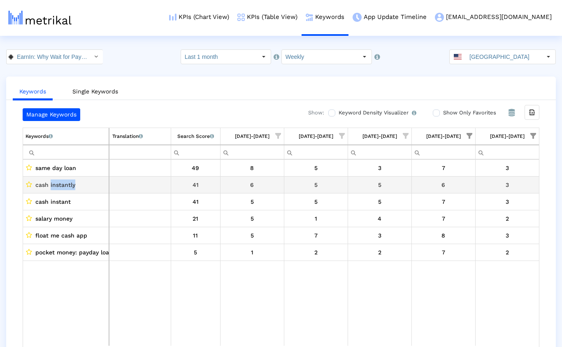
click at [66, 186] on span "cash instantly" at bounding box center [55, 184] width 40 height 11
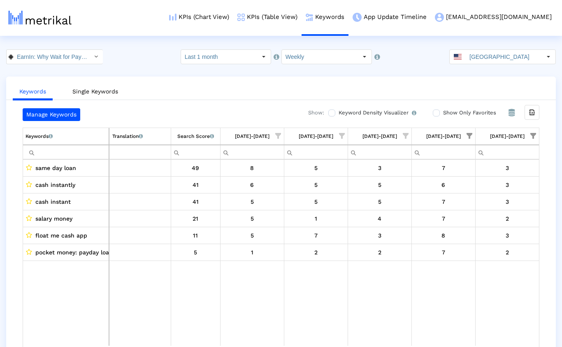
click at [471, 136] on span "Show filter options for column '09/28/25-10/04/25'" at bounding box center [470, 136] width 6 height 6
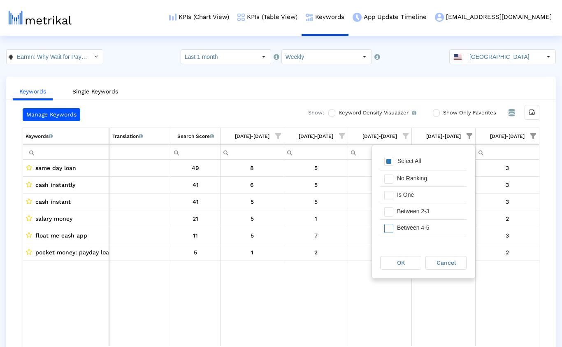
scroll to position [20, 0]
click at [389, 221] on span "Filter options" at bounding box center [388, 224] width 9 height 9
click at [389, 207] on span "Filter options" at bounding box center [388, 208] width 9 height 9
click at [400, 261] on span "OK" at bounding box center [401, 262] width 8 height 7
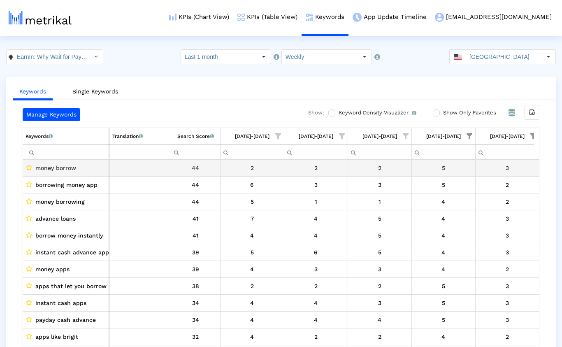
click at [67, 167] on span "money borrow" at bounding box center [55, 168] width 41 height 11
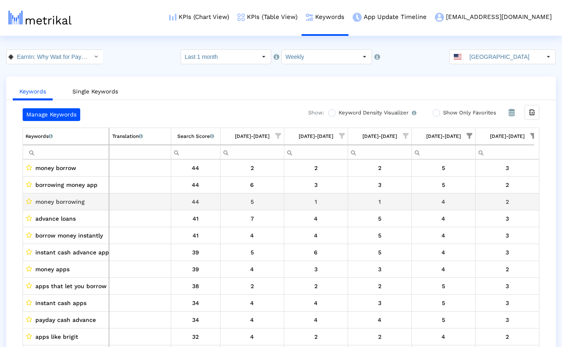
click at [66, 202] on span "money borrowing" at bounding box center [59, 201] width 49 height 11
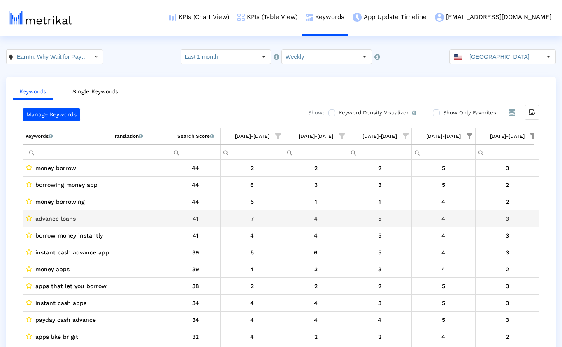
click at [64, 217] on span "advance loans" at bounding box center [55, 218] width 40 height 11
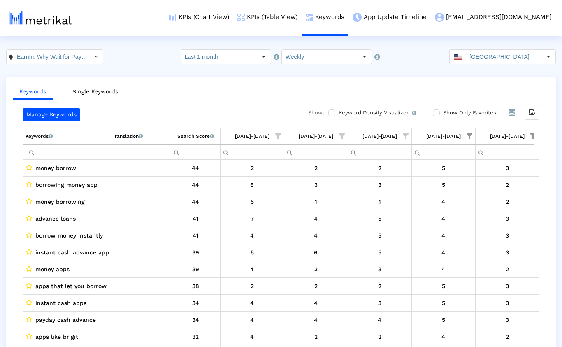
click at [472, 136] on span "Show filter options for column '09/28/25-10/04/25'" at bounding box center [470, 136] width 6 height 6
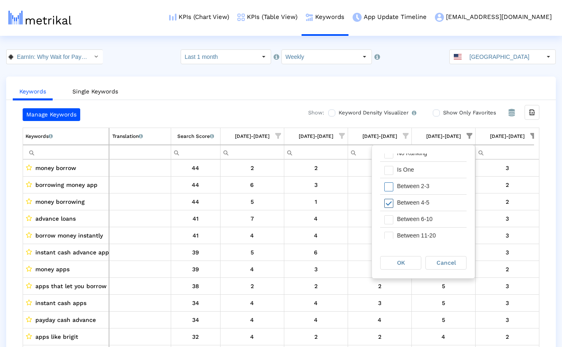
scroll to position [41, 0]
click at [389, 186] on span "Filter options" at bounding box center [388, 187] width 9 height 9
click at [390, 235] on span "Filter options" at bounding box center [388, 236] width 9 height 9
click at [402, 264] on span "OK" at bounding box center [401, 262] width 8 height 7
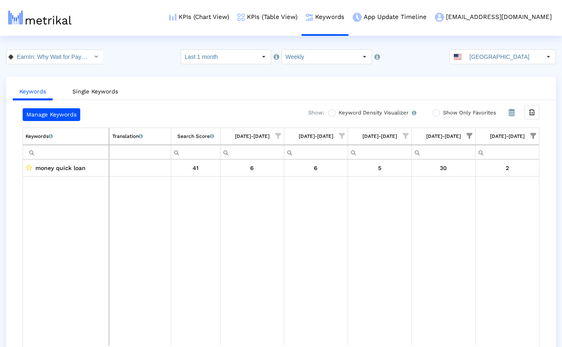
click at [509, 135] on span "Show filter options for column '10/05/25-10/11/25'" at bounding box center [533, 136] width 6 height 6
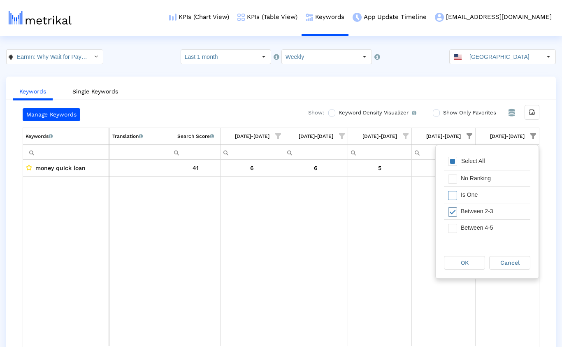
click at [454, 210] on span "Filter options" at bounding box center [452, 211] width 9 height 9
click at [455, 230] on span "Filter options" at bounding box center [452, 228] width 9 height 9
click at [460, 260] on div "OK" at bounding box center [464, 262] width 40 height 13
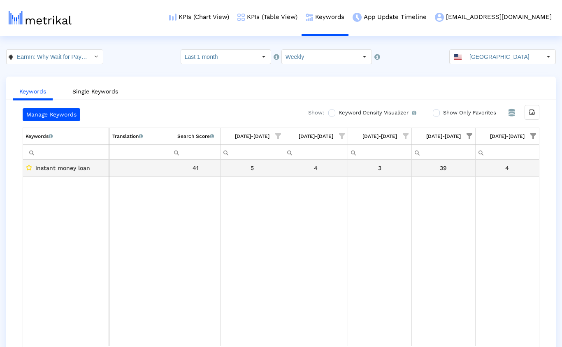
click at [77, 170] on span "instant money loan" at bounding box center [62, 168] width 55 height 11
click at [468, 134] on span "Show filter options for column '09/28/25-10/04/25'" at bounding box center [470, 136] width 6 height 6
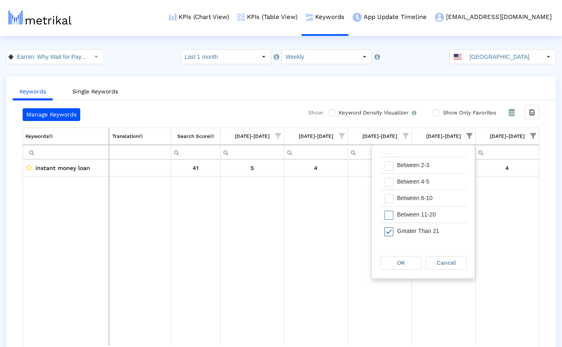
scroll to position [16, 0]
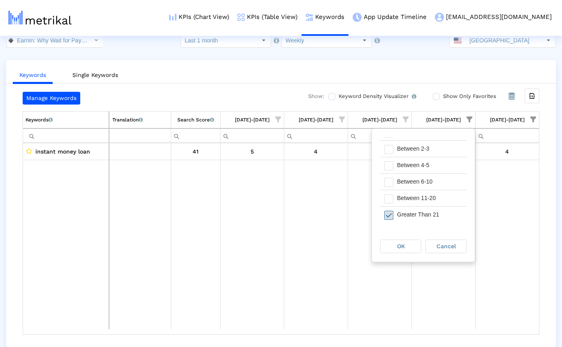
click at [390, 216] on span "Filter options" at bounding box center [388, 215] width 9 height 9
click at [390, 198] on span "Filter options" at bounding box center [388, 198] width 9 height 9
click at [397, 249] on span "OK" at bounding box center [401, 246] width 8 height 7
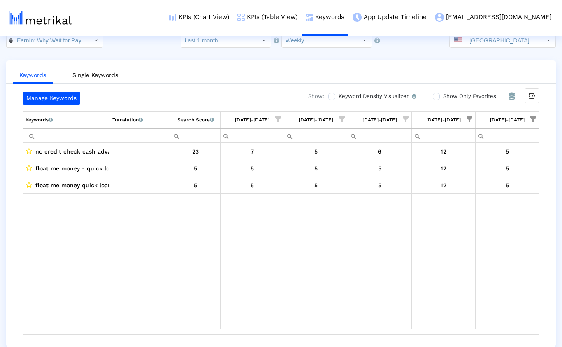
scroll to position [0, 0]
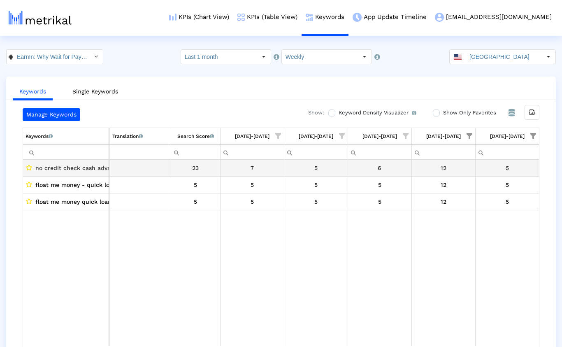
click at [87, 169] on span "no credit check cash advance app" at bounding box center [84, 168] width 98 height 11
click at [470, 133] on span "Show filter options for column '09/28/25-10/04/25'" at bounding box center [470, 136] width 6 height 6
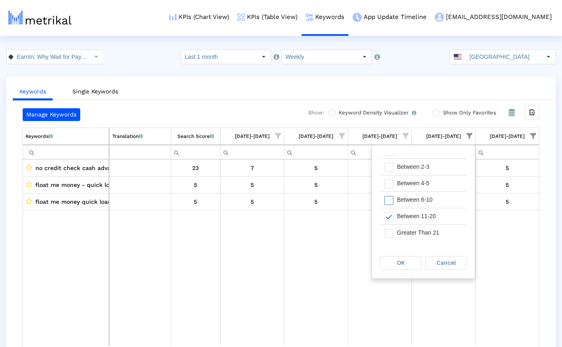
scroll to position [46, 0]
click at [392, 212] on span "Filter options" at bounding box center [388, 215] width 9 height 9
click at [390, 197] on span "Filter options" at bounding box center [388, 198] width 9 height 9
click at [398, 264] on span "OK" at bounding box center [401, 262] width 8 height 7
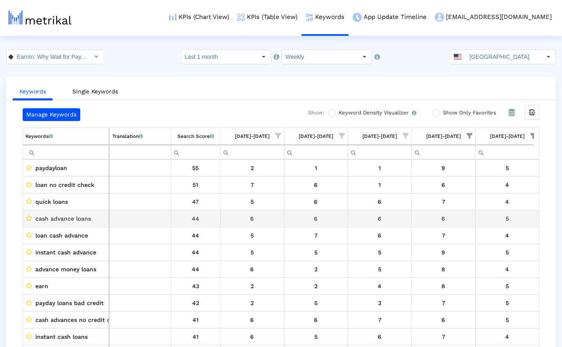
click at [74, 218] on span "cash advance loans" at bounding box center [63, 218] width 56 height 11
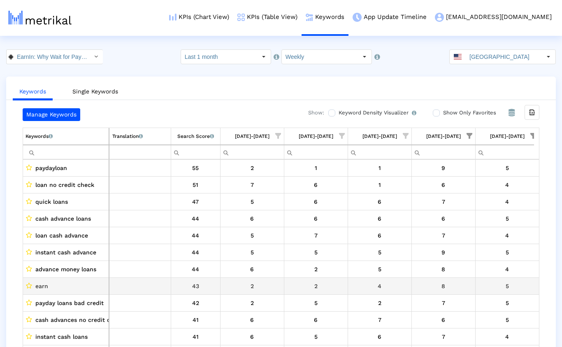
click at [43, 288] on span "earn" at bounding box center [41, 286] width 13 height 11
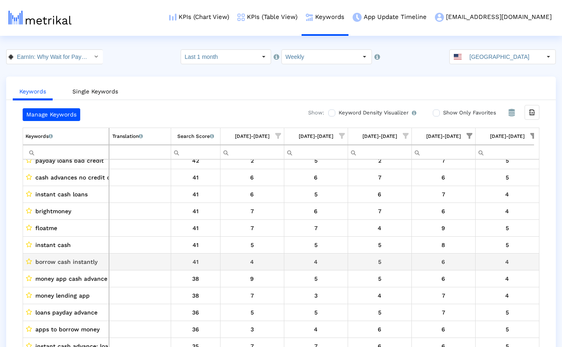
scroll to position [163, 5]
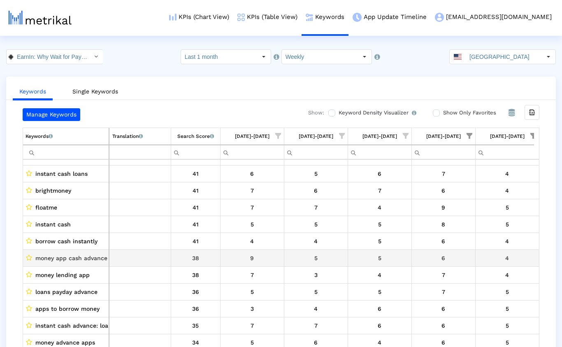
click at [93, 258] on span "money app cash advance" at bounding box center [71, 258] width 72 height 11
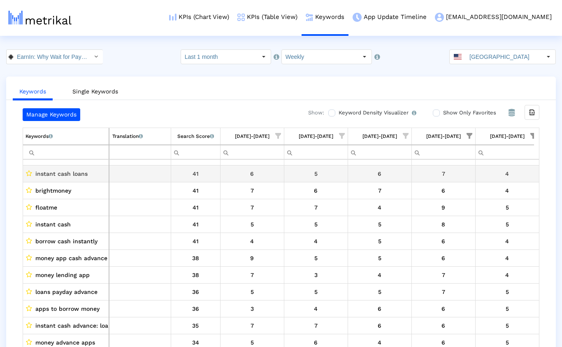
scroll to position [47, 5]
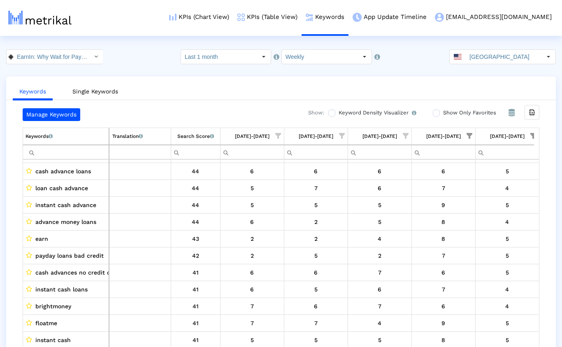
click at [470, 137] on span "Show filter options for column '09/28/25-10/04/25'" at bounding box center [470, 136] width 6 height 6
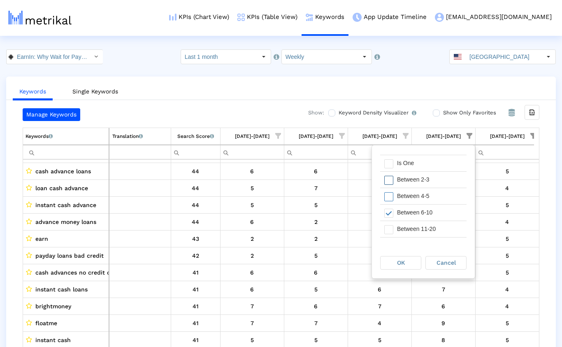
scroll to position [41, 0]
click at [389, 202] on span "Filter options" at bounding box center [388, 204] width 9 height 9
click at [389, 189] on span "Filter options" at bounding box center [388, 187] width 9 height 9
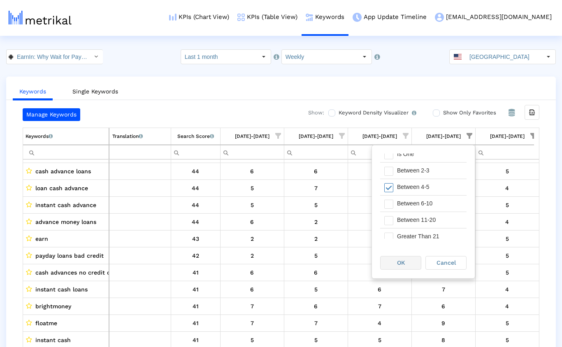
click at [402, 264] on span "OK" at bounding box center [401, 262] width 8 height 7
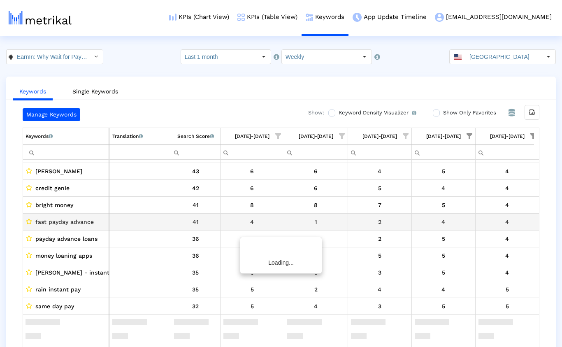
scroll to position [0, 5]
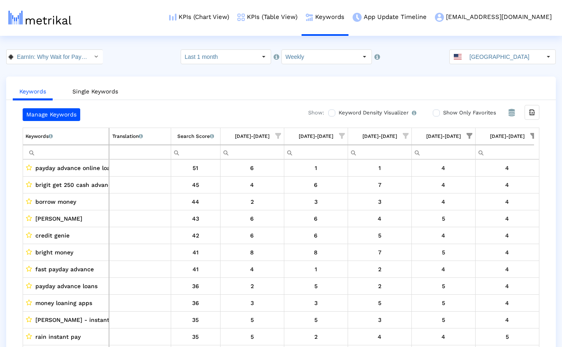
click at [509, 136] on span "Show filter options for column '10/05/25-10/11/25'" at bounding box center [533, 136] width 6 height 6
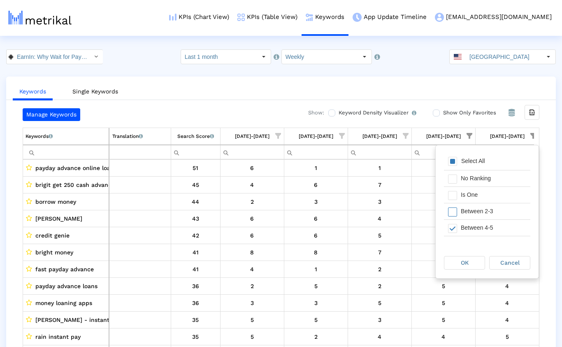
click at [509, 136] on span "Show filter options for column '10/05/25-10/11/25'" at bounding box center [533, 136] width 6 height 6
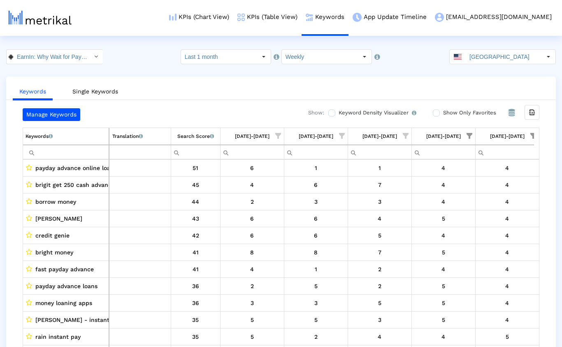
click at [208, 89] on ul "Keywords Single Keywords" at bounding box center [281, 90] width 550 height 19
click at [468, 135] on span "Show filter options for column '09/28/25-10/04/25'" at bounding box center [470, 136] width 6 height 6
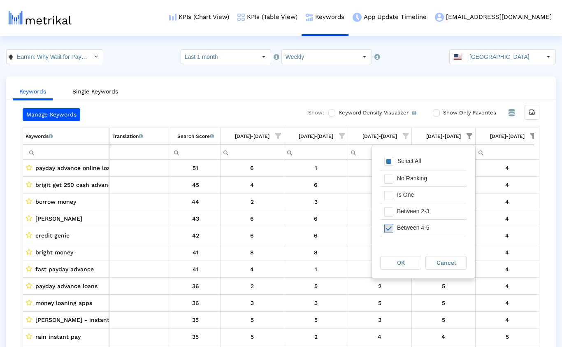
click at [388, 231] on span "Filter options" at bounding box center [388, 228] width 9 height 9
click at [391, 195] on span "Filter options" at bounding box center [388, 195] width 9 height 9
click at [394, 265] on div "OK" at bounding box center [401, 262] width 40 height 13
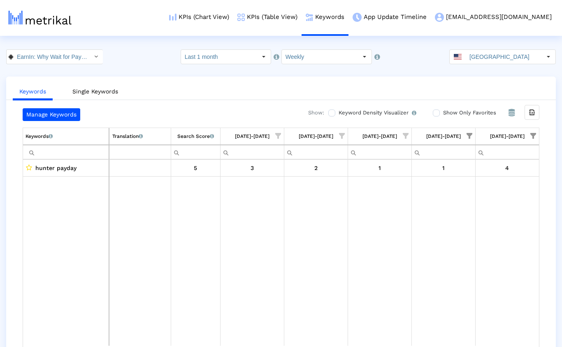
click at [469, 135] on span "Show filter options for column '09/28/25-10/04/25'" at bounding box center [470, 136] width 6 height 6
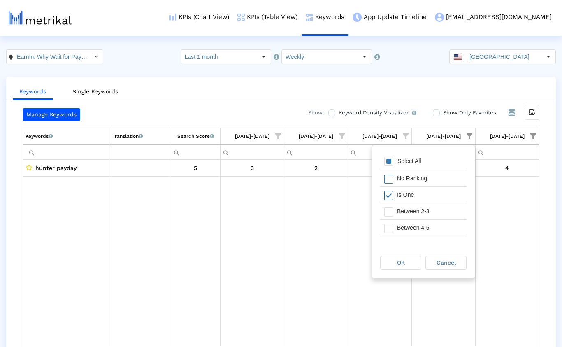
click at [391, 196] on span "Filter options" at bounding box center [388, 195] width 9 height 9
click at [390, 211] on span "Filter options" at bounding box center [388, 211] width 9 height 9
click at [402, 263] on span "OK" at bounding box center [401, 262] width 8 height 7
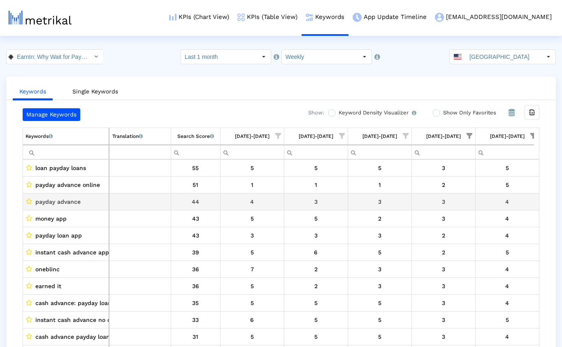
click at [70, 203] on span "payday advance" at bounding box center [57, 201] width 45 height 11
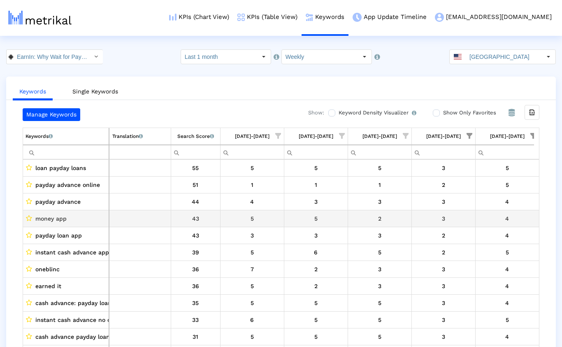
click at [63, 219] on span "money app" at bounding box center [50, 218] width 31 height 11
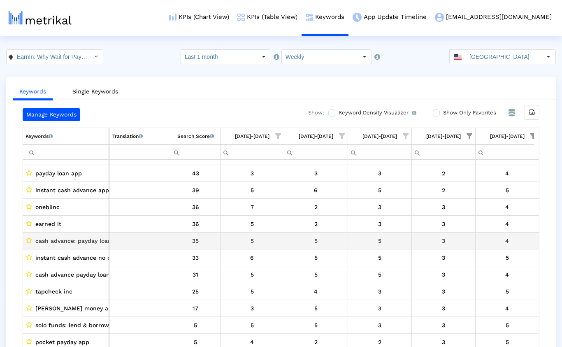
scroll to position [67, 5]
click at [82, 235] on span "cash advance: payday loans" at bounding box center [74, 240] width 79 height 11
click at [72, 237] on span "cash advance: payday loans" at bounding box center [74, 240] width 79 height 11
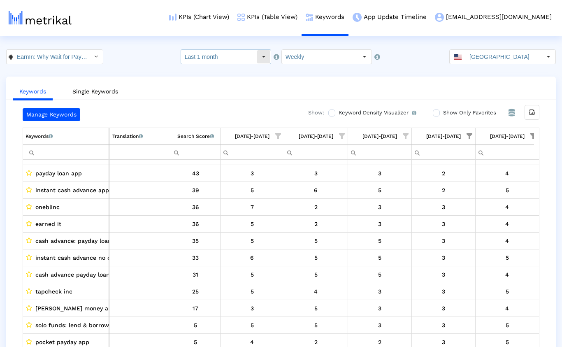
click at [236, 52] on input "Last 1 month" at bounding box center [219, 57] width 76 height 14
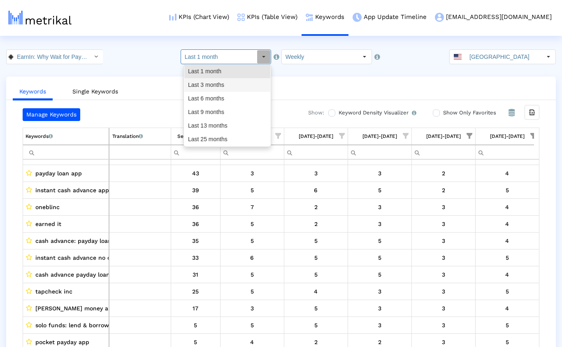
click at [205, 83] on div "Last 3 months" at bounding box center [227, 85] width 86 height 14
type input "Last 3 months"
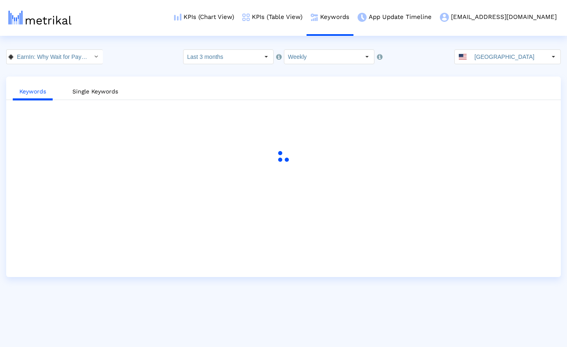
click at [137, 53] on div "EarnIn: Why Wait for Payday? < com.activehours > Pull down to refresh... Releas…" at bounding box center [283, 56] width 567 height 15
click at [132, 54] on div "EarnIn: Why Wait for Payday? < com.activehours > Pull down to refresh... Releas…" at bounding box center [283, 56] width 567 height 15
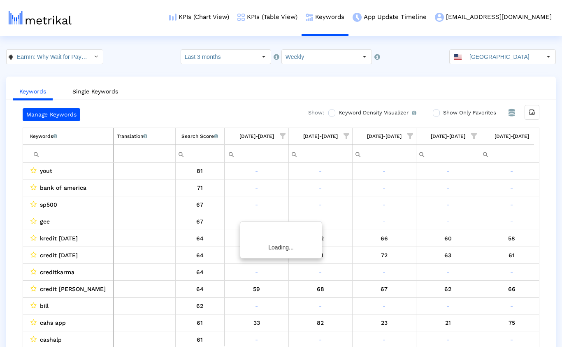
scroll to position [0, 520]
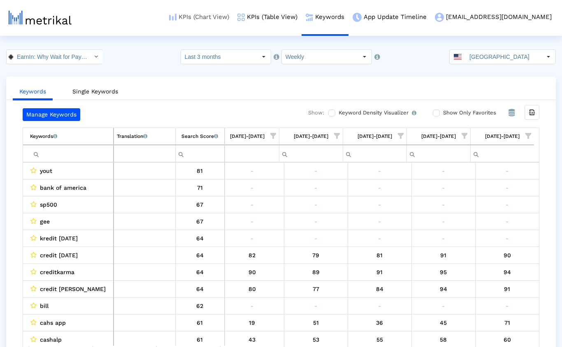
click at [233, 14] on link "KPIs (Chart View)" at bounding box center [199, 17] width 68 height 34
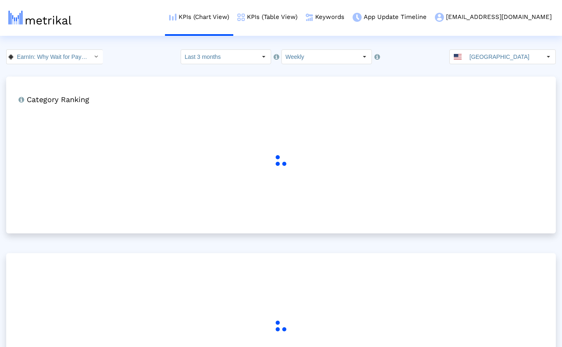
click at [141, 60] on div "EarnIn: Why Wait for Payday? < com.activehours > Select how far back from today…" at bounding box center [281, 56] width 562 height 15
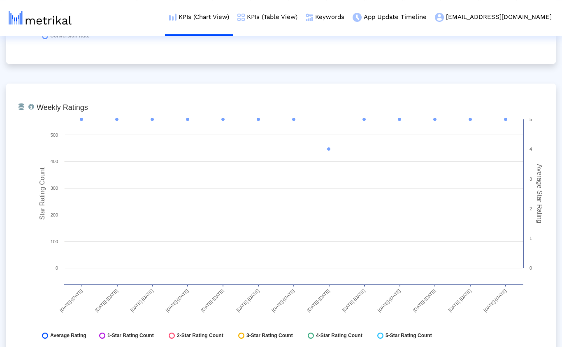
scroll to position [1205, 0]
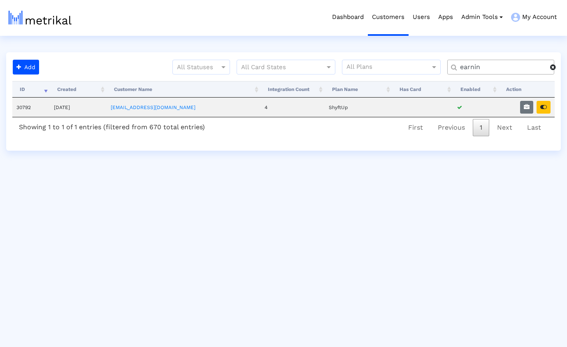
click at [555, 66] on span at bounding box center [553, 67] width 6 height 7
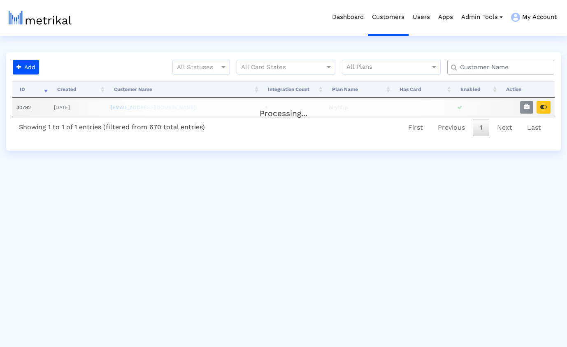
click at [527, 67] on input "text" at bounding box center [502, 67] width 97 height 9
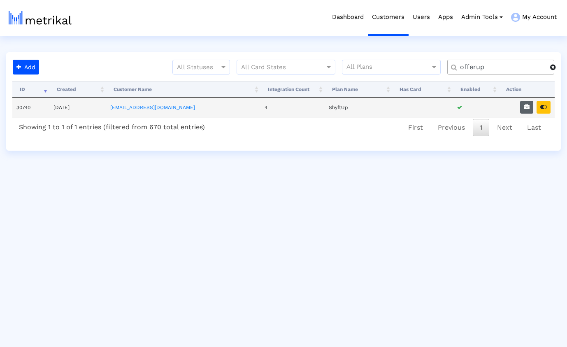
type input "offerup"
click at [530, 106] on button "button" at bounding box center [526, 107] width 13 height 13
select select "1: 1"
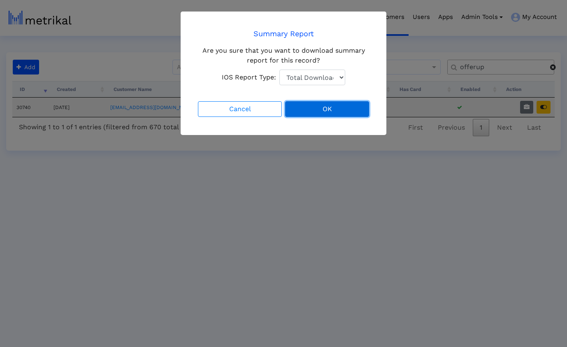
click at [305, 110] on button "OK" at bounding box center [327, 109] width 84 height 16
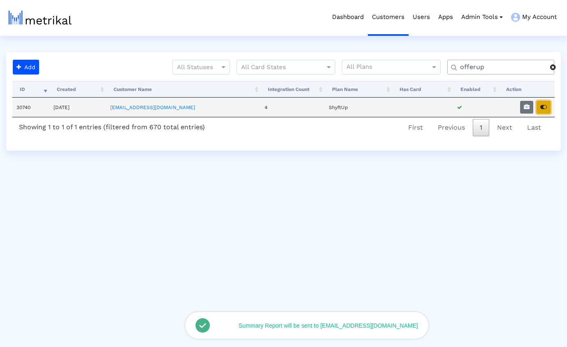
click at [542, 105] on icon "button" at bounding box center [543, 107] width 7 height 6
